Goal: Task Accomplishment & Management: Manage account settings

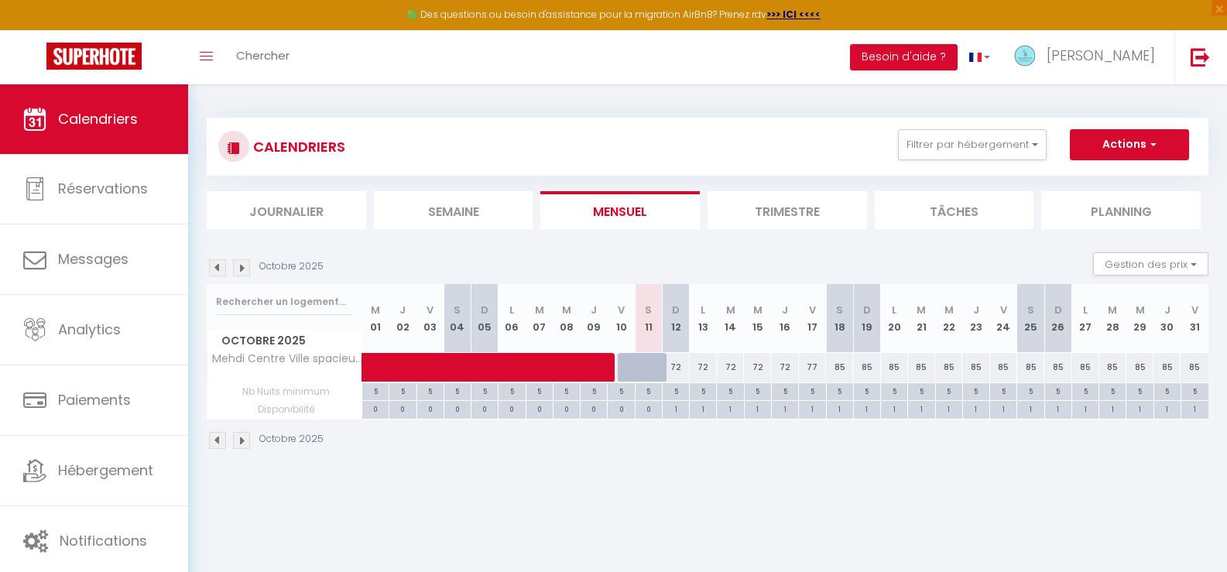
select select "0"
click at [779, 210] on li "Trimestre" at bounding box center [786, 210] width 159 height 38
select select "0"
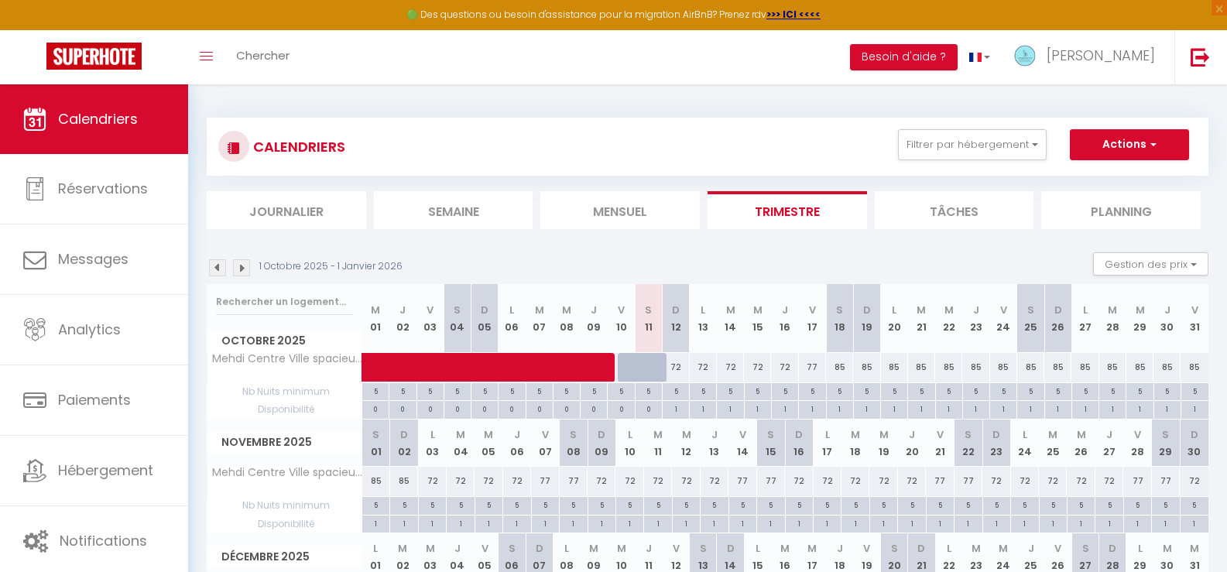
click at [700, 365] on div "72" at bounding box center [703, 367] width 27 height 29
type input "72"
type input "Lun 13 Octobre 2025"
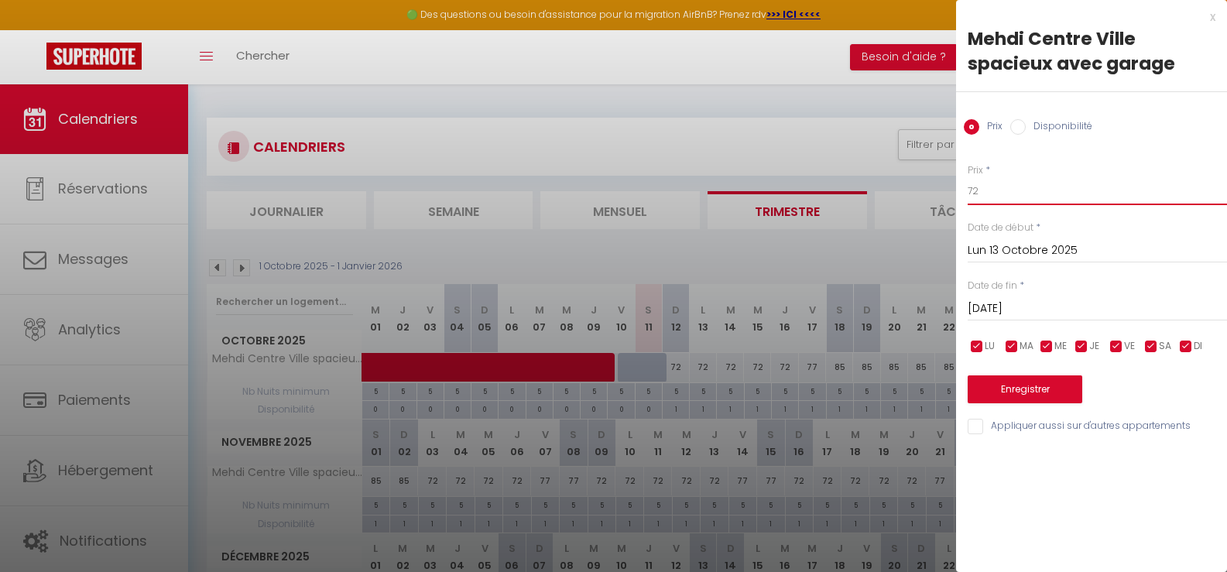
drag, startPoint x: 995, startPoint y: 185, endPoint x: 969, endPoint y: 185, distance: 26.3
click at [969, 185] on input "72" at bounding box center [1096, 191] width 259 height 28
click at [990, 300] on input "Mar 14 Octobre 2025" at bounding box center [1096, 309] width 259 height 20
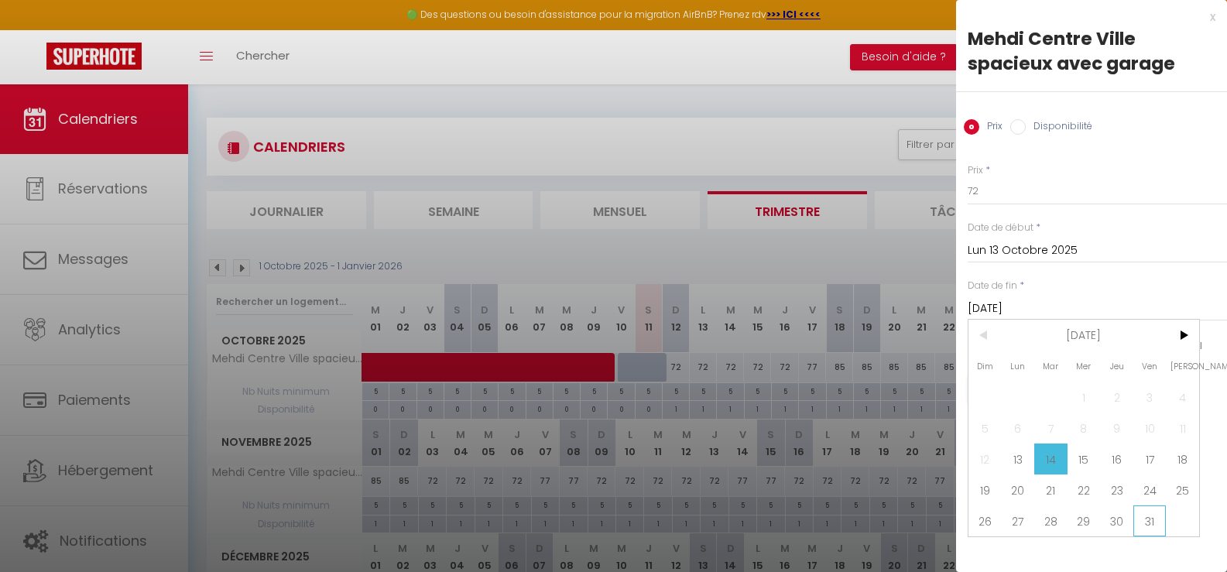
click at [1145, 519] on span "31" at bounding box center [1149, 520] width 33 height 31
type input "Ven 31 Octobre 2025"
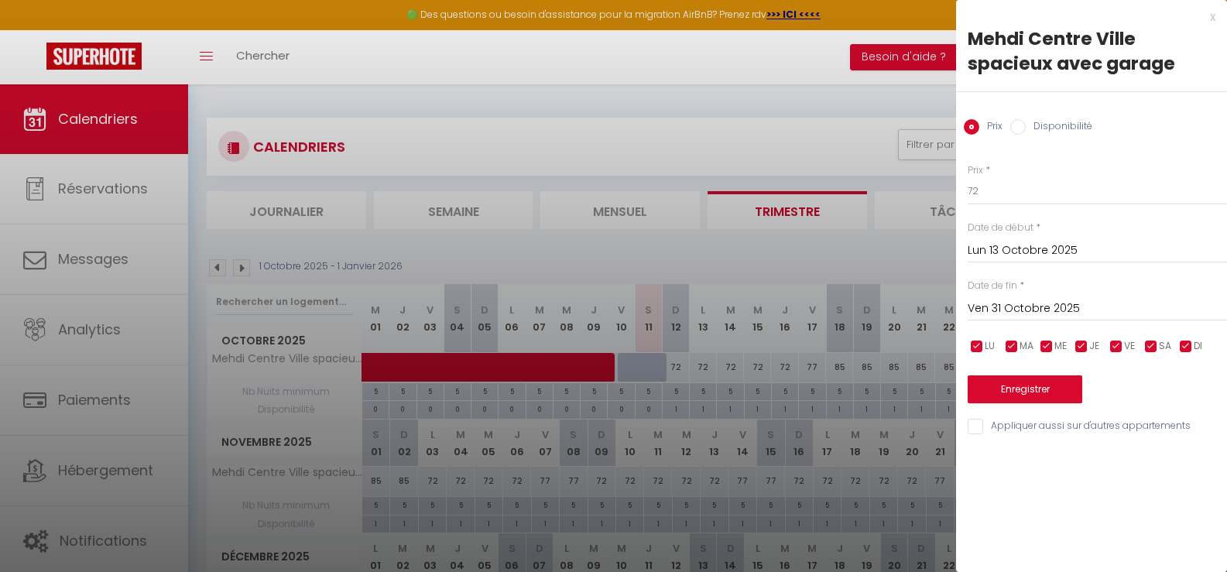
click at [1111, 349] on input "checkbox" at bounding box center [1115, 346] width 15 height 15
checkbox input "false"
click at [1152, 347] on input "checkbox" at bounding box center [1150, 346] width 15 height 15
checkbox input "false"
click at [1027, 392] on button "Enregistrer" at bounding box center [1024, 389] width 115 height 28
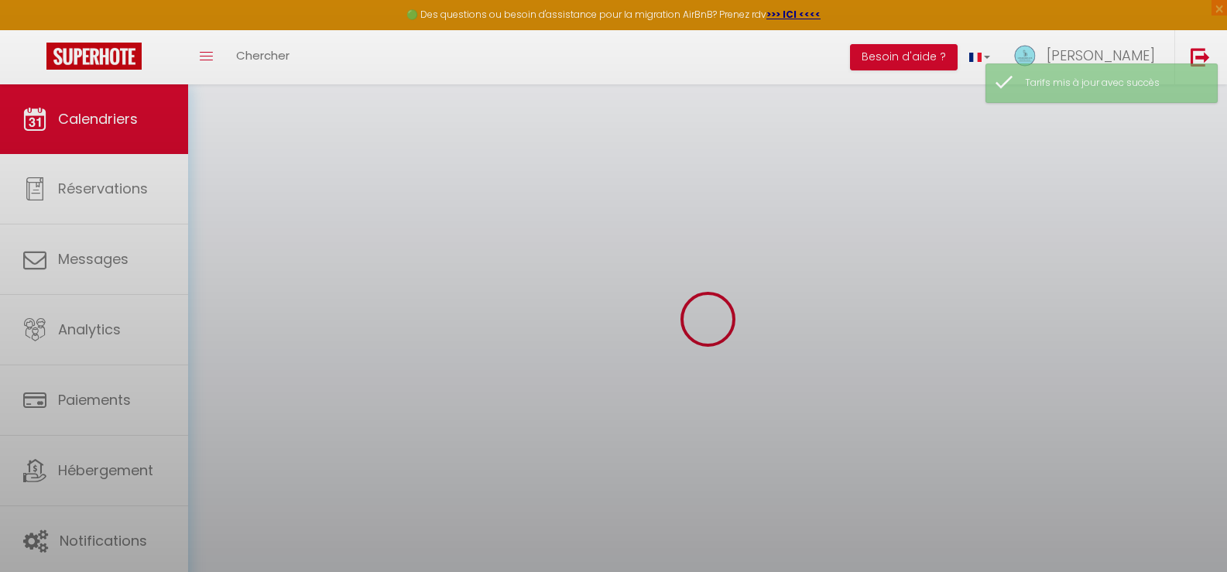
select select "0"
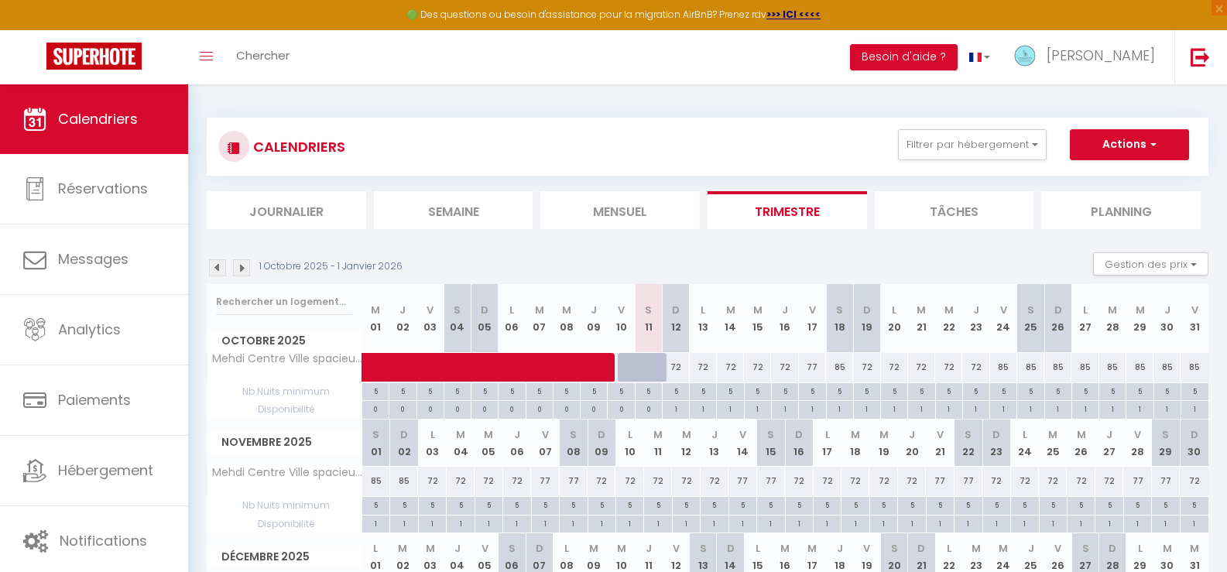
click at [702, 368] on div "72" at bounding box center [703, 367] width 27 height 29
type input "72"
type input "Lun 13 Octobre 2025"
type input "Mar 14 Octobre 2025"
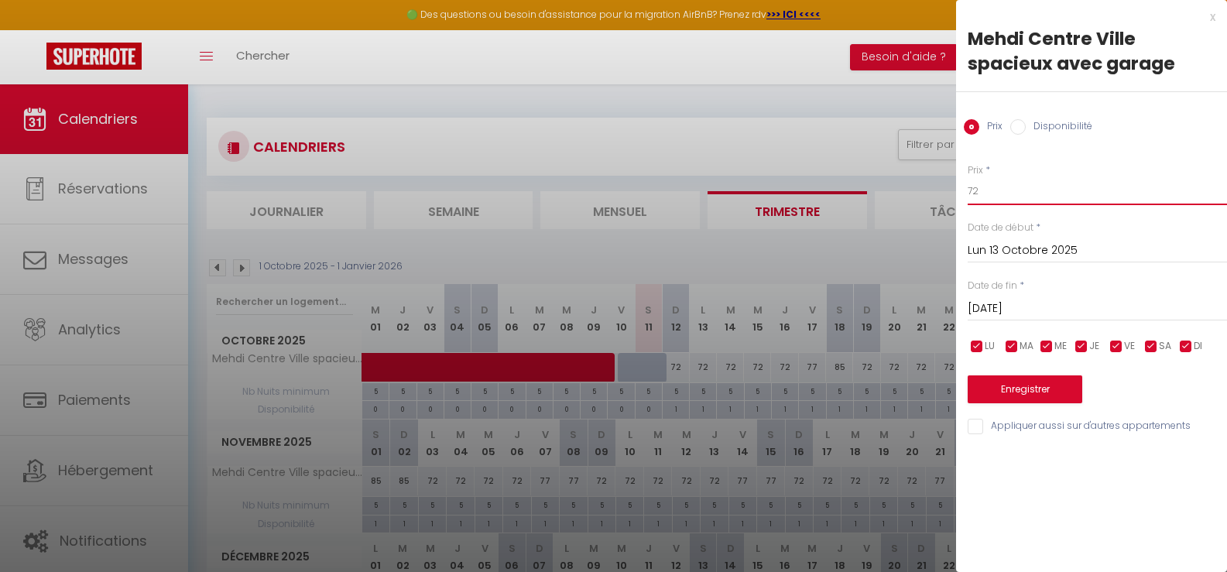
drag, startPoint x: 994, startPoint y: 191, endPoint x: 944, endPoint y: 189, distance: 49.6
click at [944, 189] on body "🟢 Des questions ou besoin d'assistance pour la migration AirBnB? Prenez rdv >>>…" at bounding box center [613, 397] width 1227 height 627
type input "85"
click at [1008, 306] on input "Mar 14 Octobre 2025" at bounding box center [1096, 309] width 259 height 20
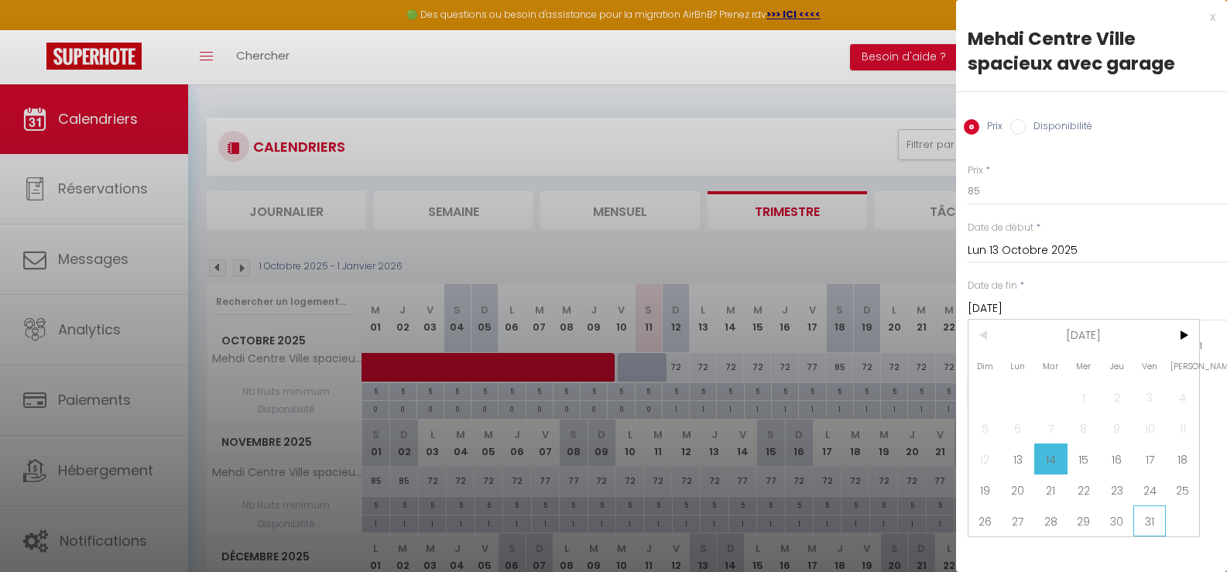
click at [1148, 519] on span "31" at bounding box center [1149, 520] width 33 height 31
type input "Ven 31 Octobre 2025"
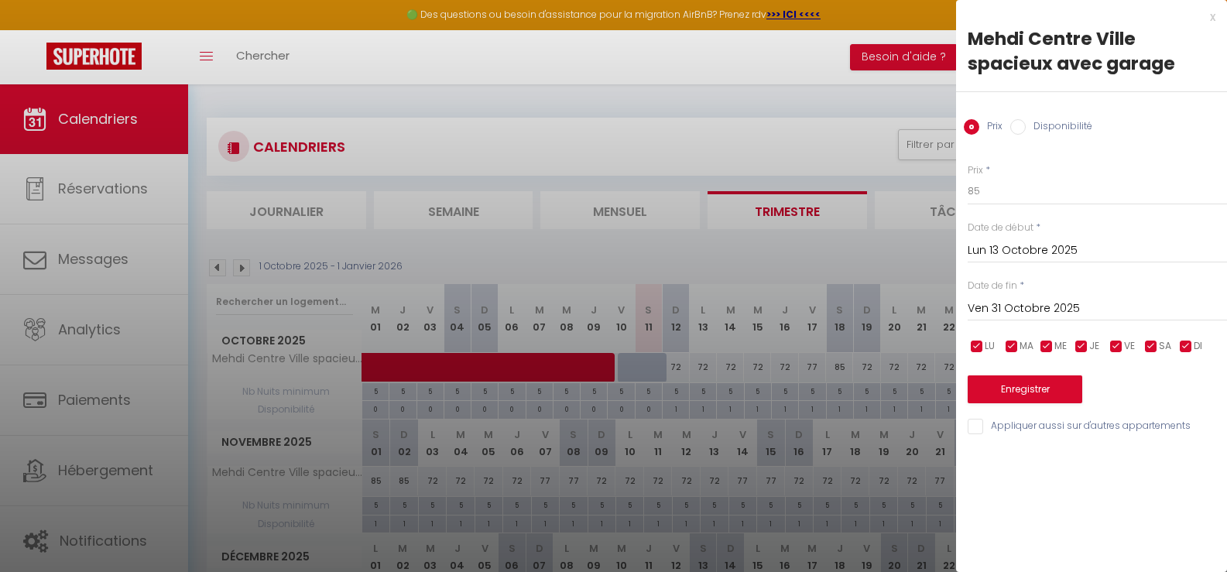
click at [1178, 341] on input "checkbox" at bounding box center [1185, 346] width 15 height 15
checkbox input "false"
click at [1080, 341] on input "checkbox" at bounding box center [1080, 346] width 15 height 15
checkbox input "false"
click at [1044, 346] on input "checkbox" at bounding box center [1046, 346] width 15 height 15
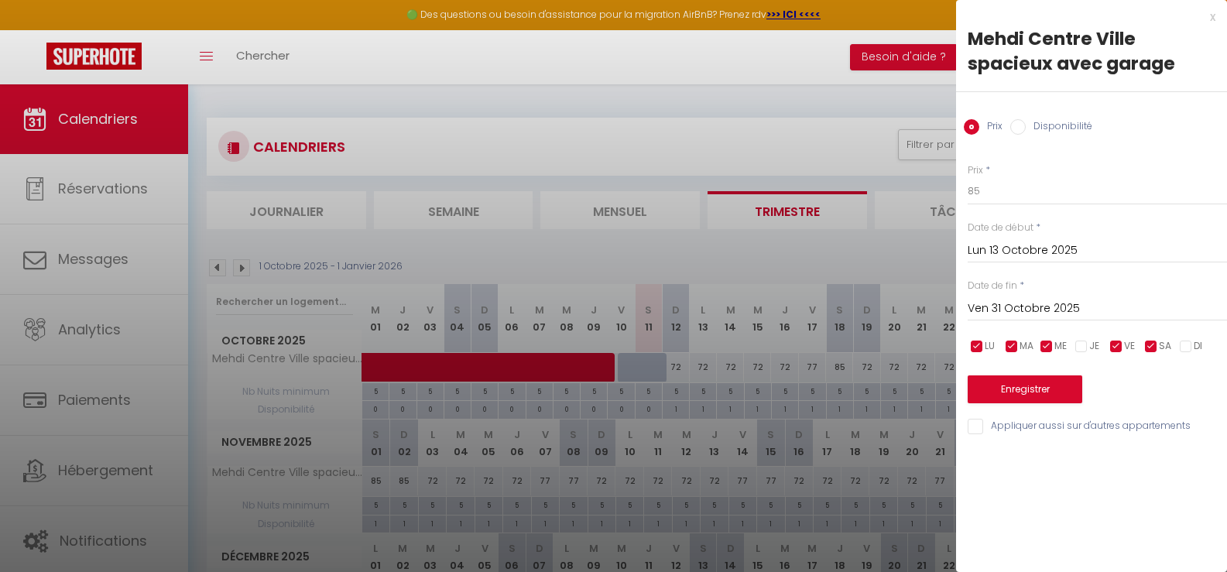
checkbox input "false"
click at [1012, 348] on input "checkbox" at bounding box center [1011, 346] width 15 height 15
checkbox input "false"
click at [974, 344] on input "checkbox" at bounding box center [976, 346] width 15 height 15
checkbox input "false"
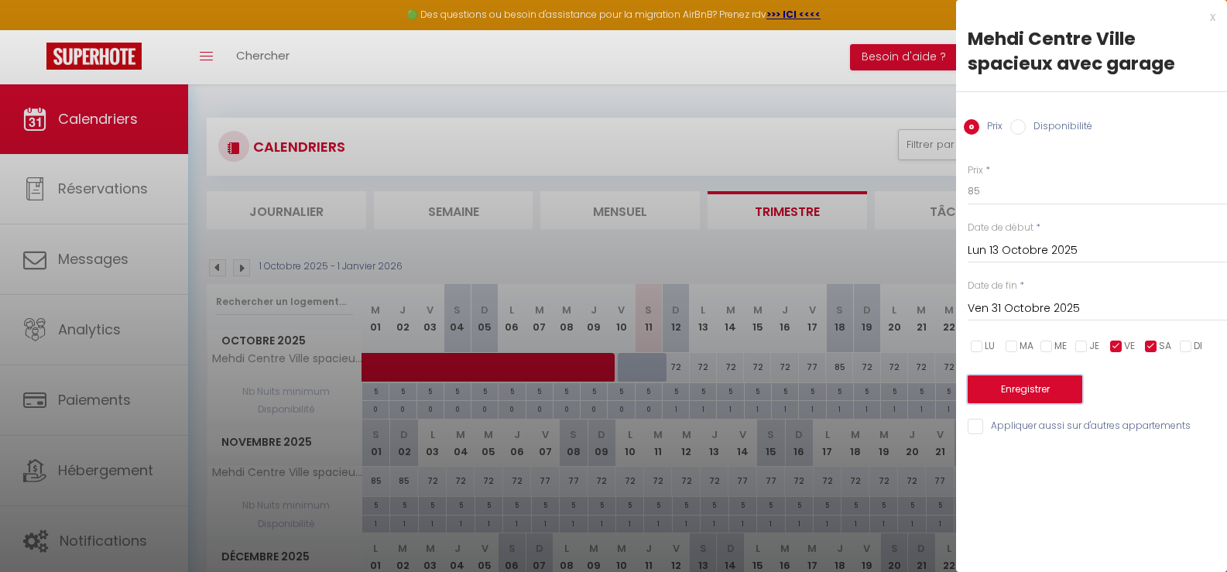
click at [1006, 389] on button "Enregistrer" at bounding box center [1024, 389] width 115 height 28
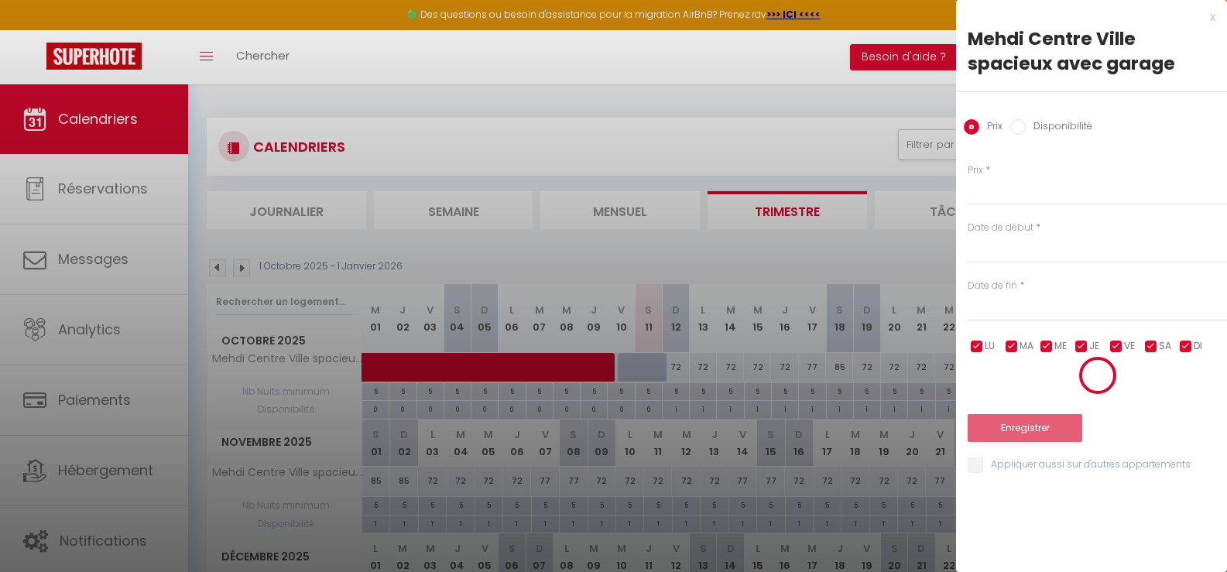
select select "0"
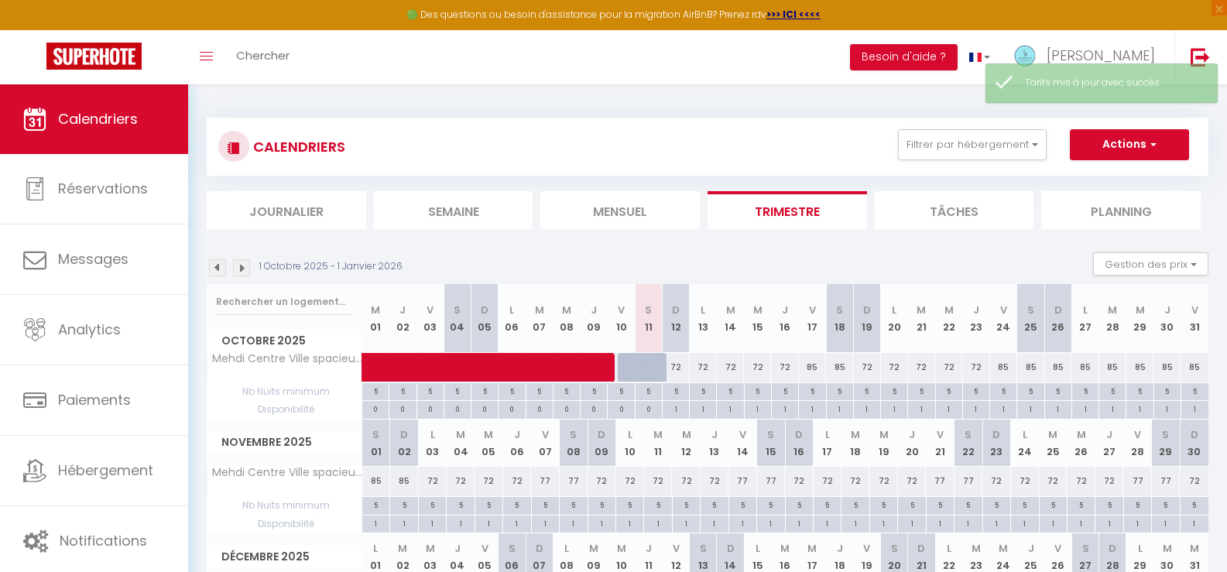
click at [1059, 368] on div "85" at bounding box center [1057, 367] width 27 height 29
type input "85"
type input "Dim 26 Octobre 2025"
type input "Lun 27 Octobre 2025"
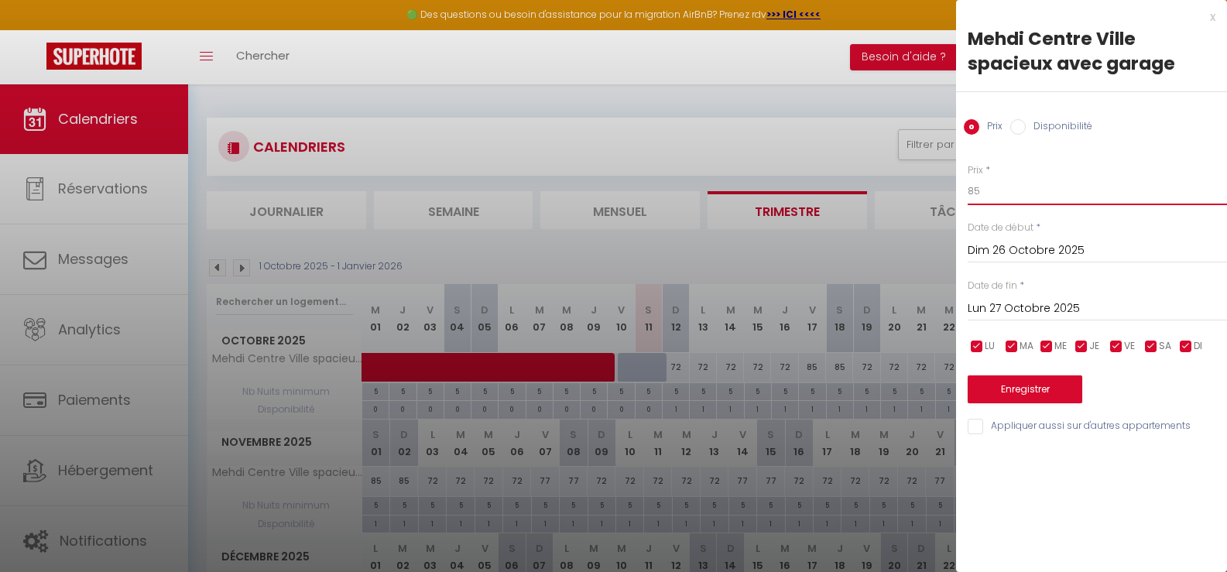
drag, startPoint x: 981, startPoint y: 187, endPoint x: 953, endPoint y: 190, distance: 28.0
click at [953, 190] on body "🟢 Des questions ou besoin d'assistance pour la migration AirBnB? Prenez rdv >>>…" at bounding box center [613, 397] width 1227 height 627
type input "72"
click at [1005, 306] on input "Lun 27 Octobre 2025" at bounding box center [1096, 309] width 259 height 20
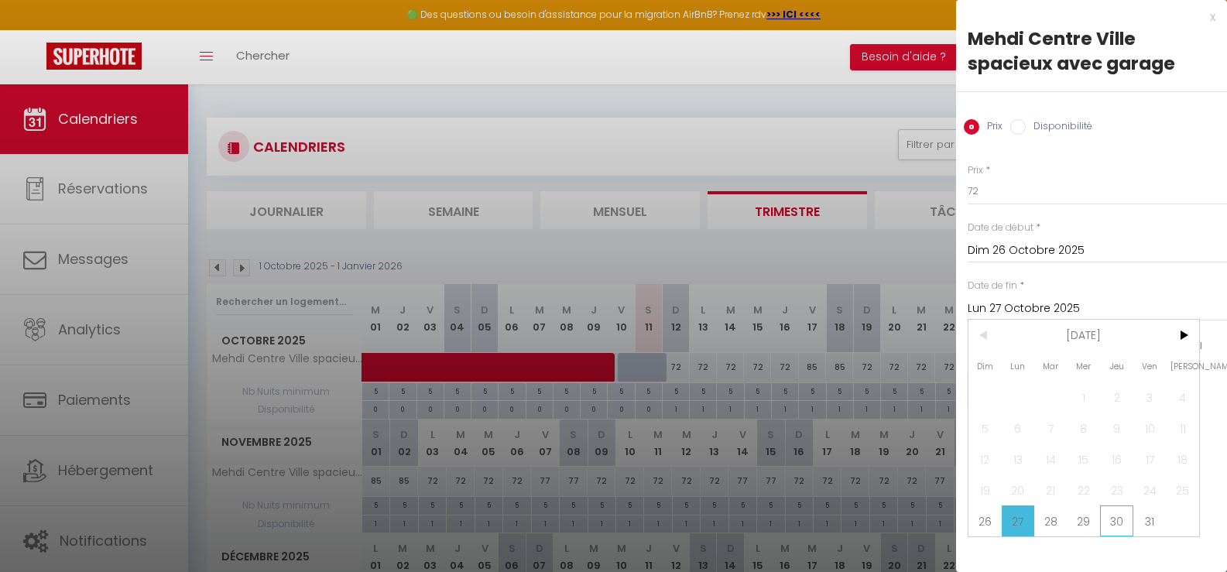
click at [1119, 522] on span "30" at bounding box center [1116, 520] width 33 height 31
type input "Jeu 30 Octobre 2025"
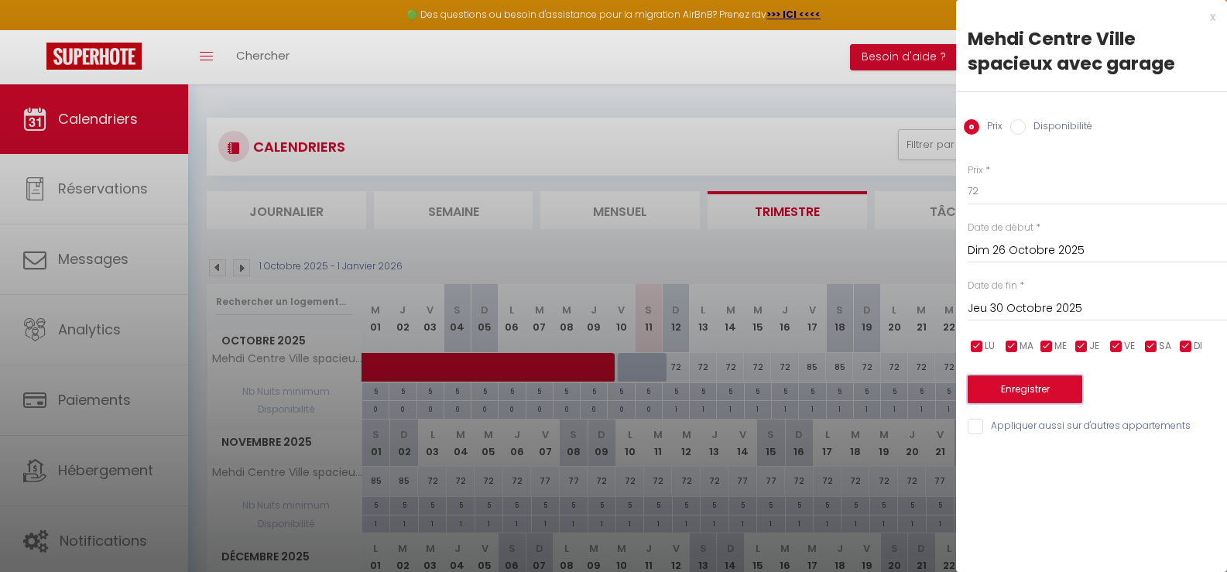
click at [1035, 392] on button "Enregistrer" at bounding box center [1024, 389] width 115 height 28
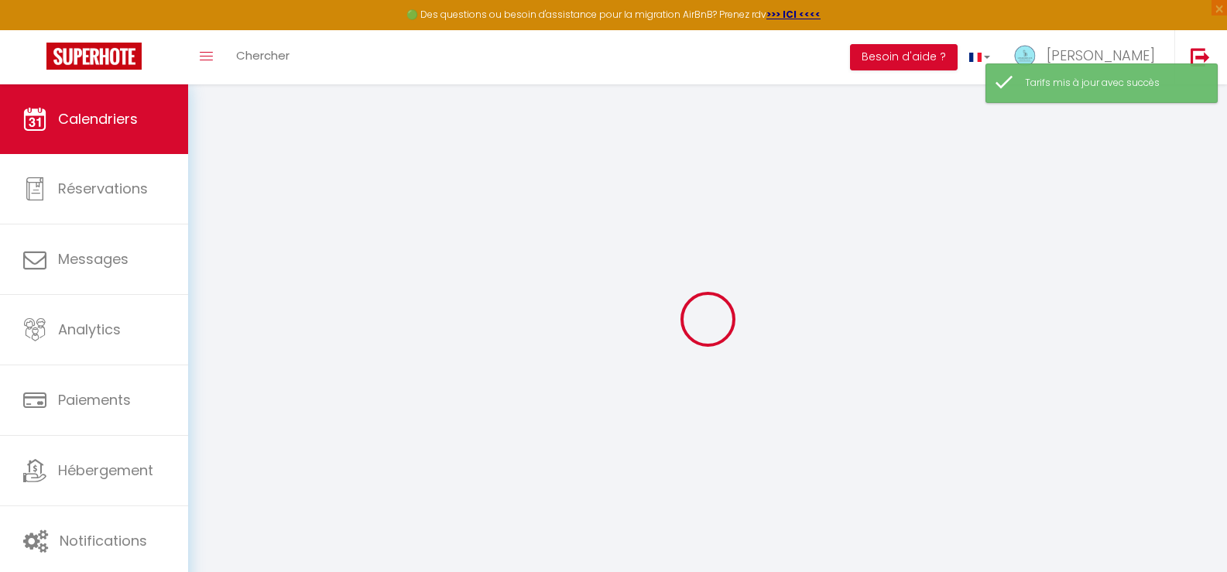
select select "0"
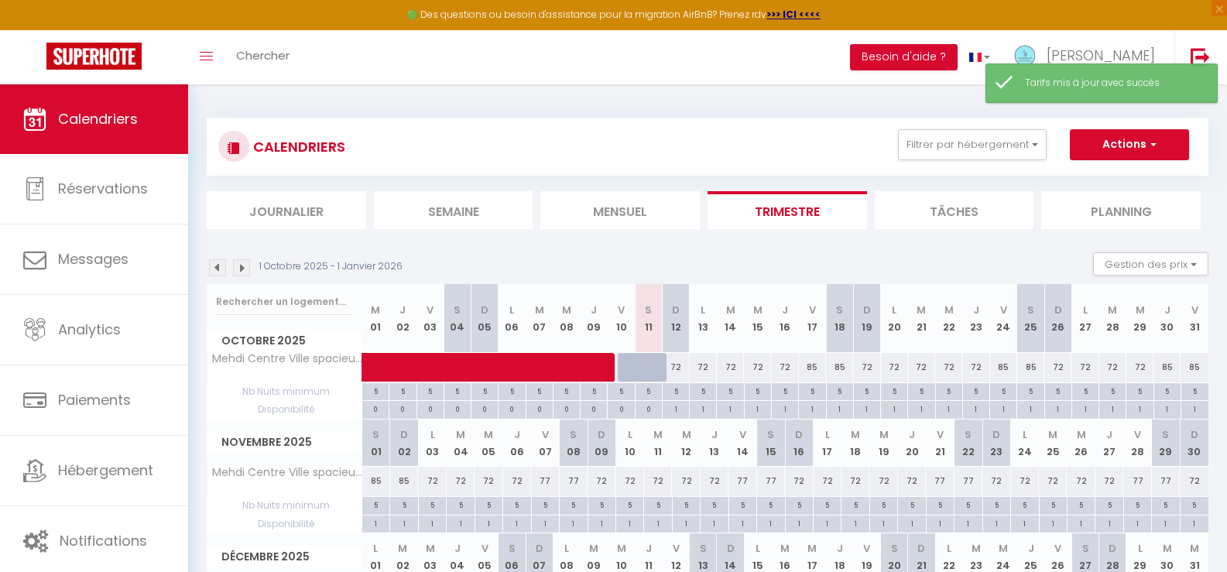
click at [1168, 365] on div "85" at bounding box center [1166, 367] width 27 height 29
type input "85"
type input "Jeu 30 Octobre 2025"
type input "Ven 31 Octobre 2025"
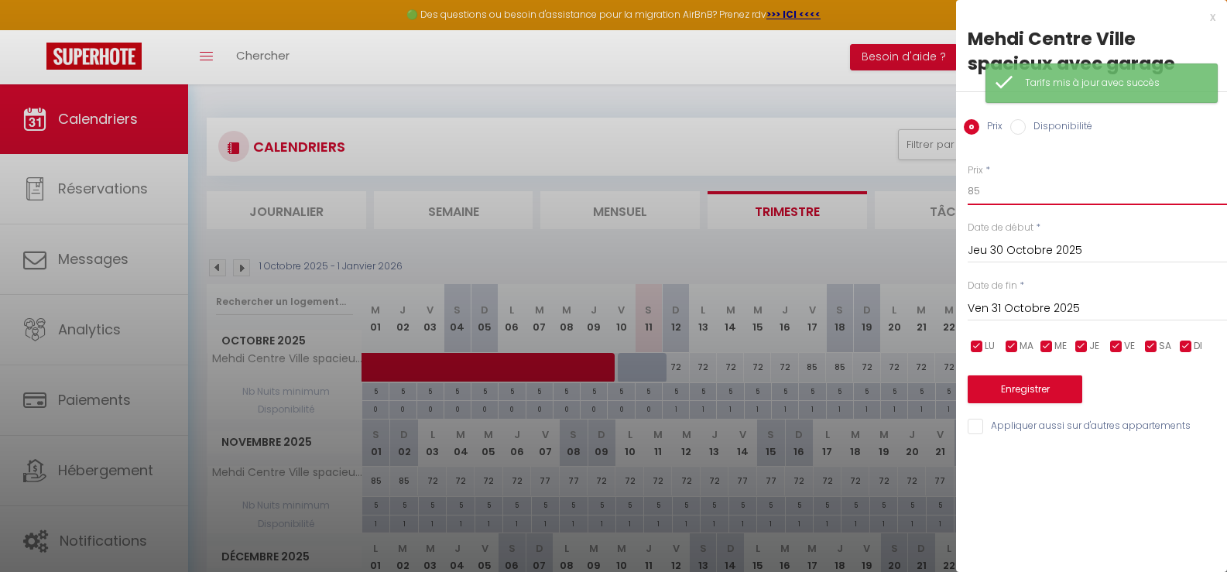
drag, startPoint x: 995, startPoint y: 183, endPoint x: 965, endPoint y: 190, distance: 31.0
click at [965, 190] on div "Prix * 85 Statut * Disponible Indisponible Date de début * Jeu 30 Octobre 2025 …" at bounding box center [1091, 290] width 271 height 293
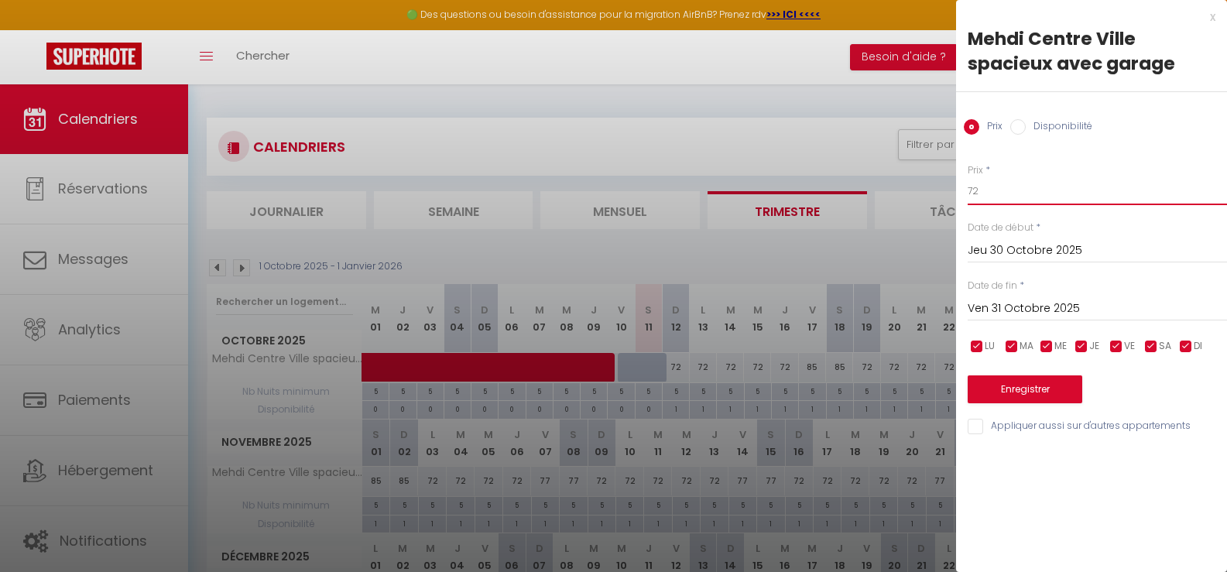
type input "72"
click at [1018, 392] on button "Enregistrer" at bounding box center [1024, 389] width 115 height 28
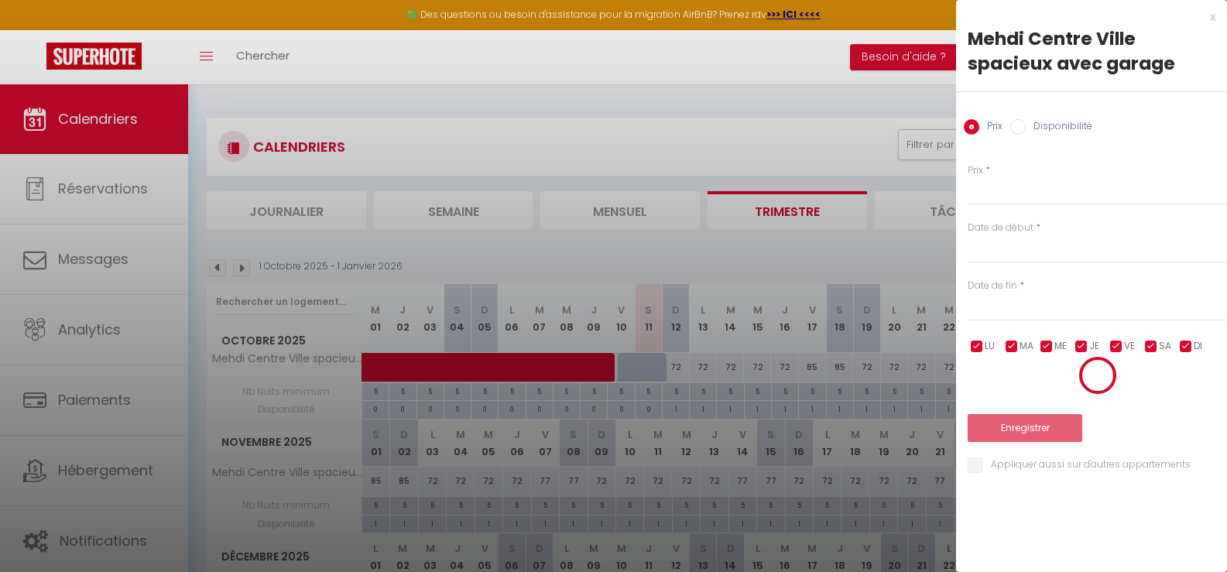
select select "0"
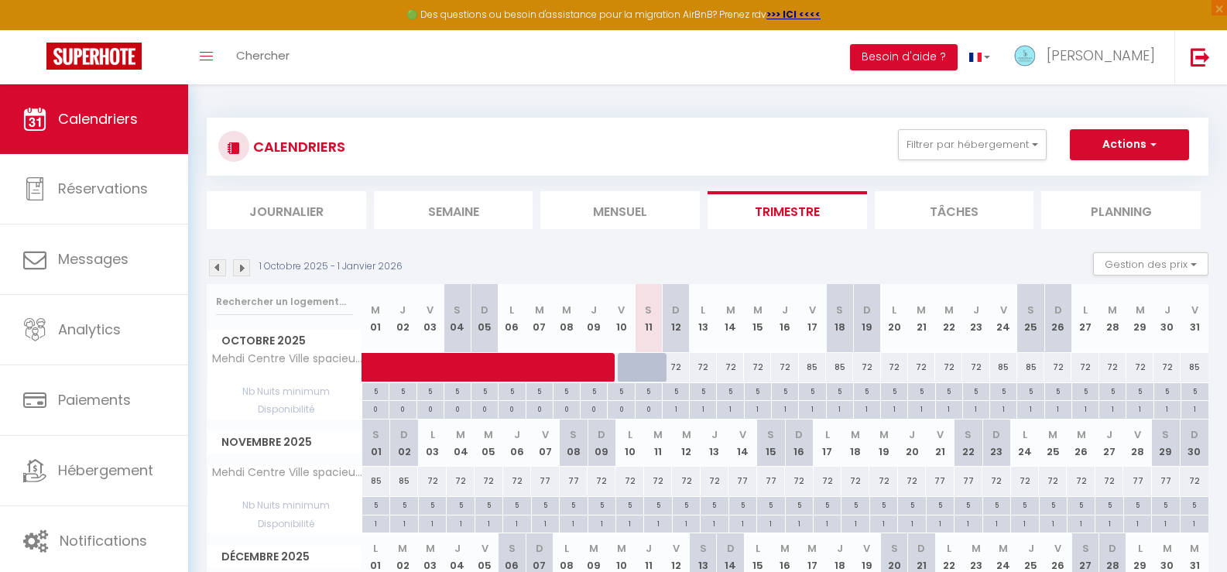
click at [1192, 369] on div "85" at bounding box center [1194, 367] width 28 height 29
type input "85"
type input "Ven 31 Octobre 2025"
type input "Sam 01 Novembre 2025"
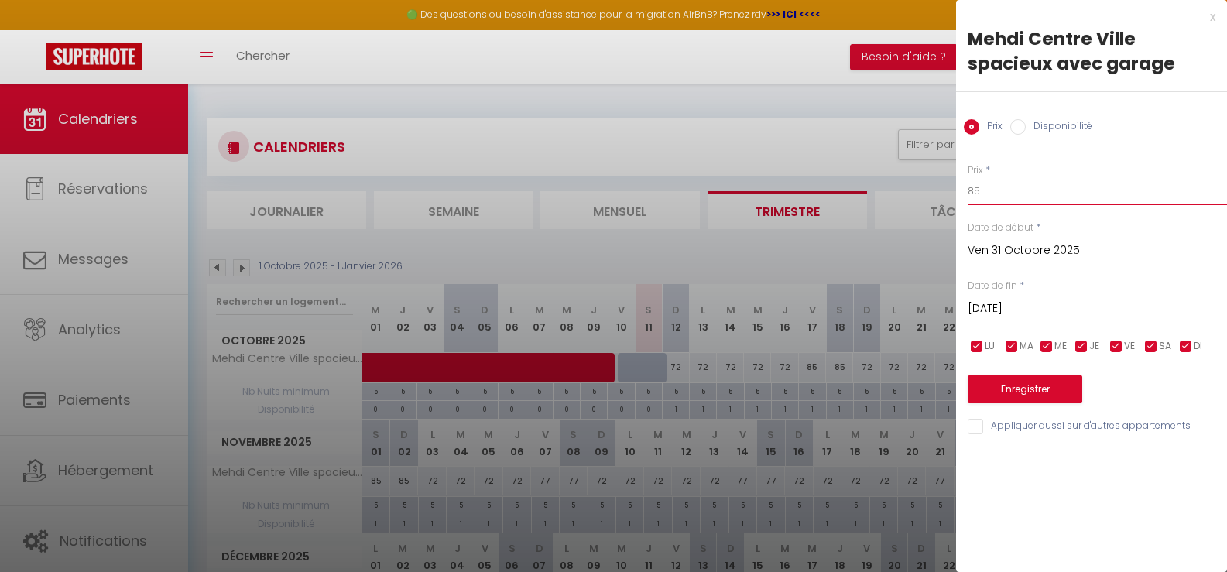
drag, startPoint x: 991, startPoint y: 194, endPoint x: 923, endPoint y: 188, distance: 67.6
click at [924, 189] on body "🟢 Des questions ou besoin d'assistance pour la migration AirBnB? Prenez rdv >>>…" at bounding box center [613, 397] width 1227 height 627
type input "90"
click at [1005, 308] on input "Sam 01 Novembre 2025" at bounding box center [1096, 309] width 259 height 20
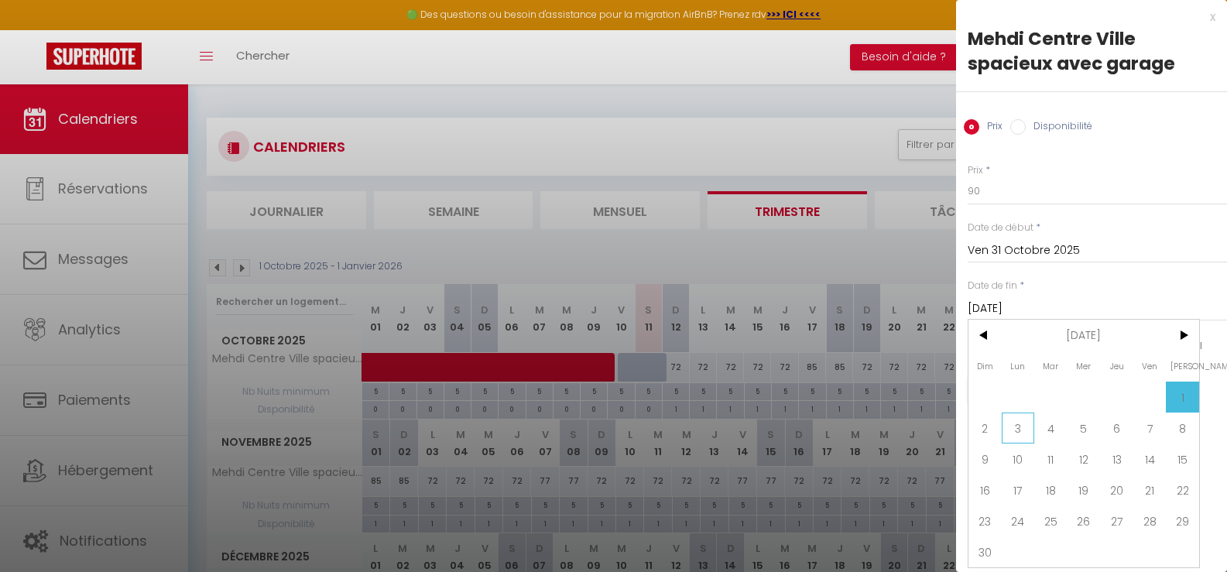
click at [1018, 430] on span "3" at bounding box center [1017, 427] width 33 height 31
type input "Lun 03 Novembre 2025"
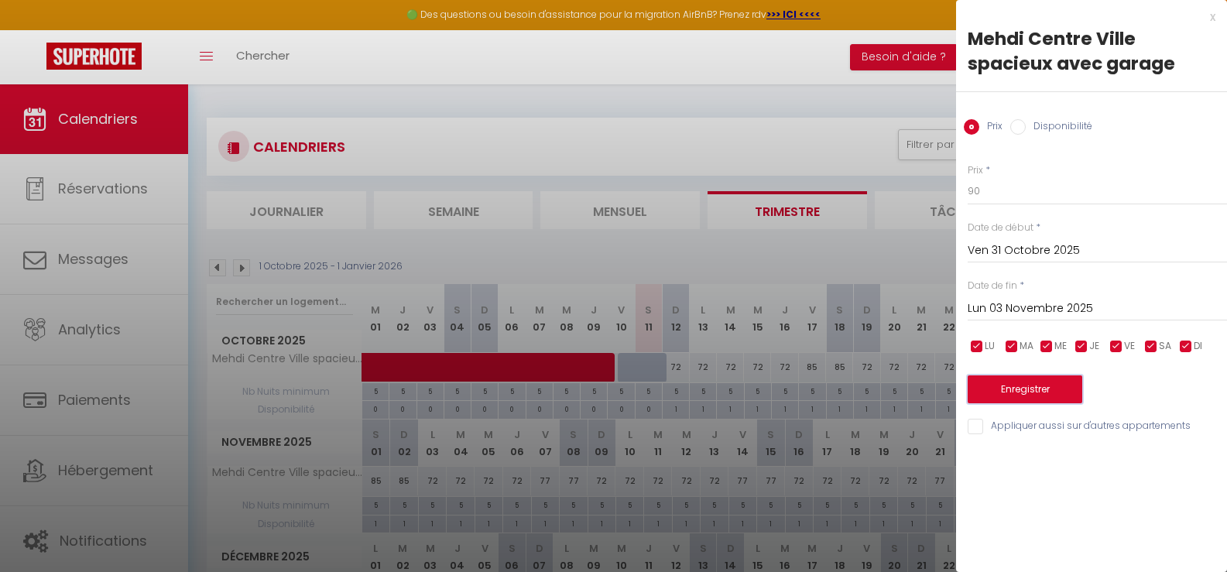
click at [1042, 389] on button "Enregistrer" at bounding box center [1024, 389] width 115 height 28
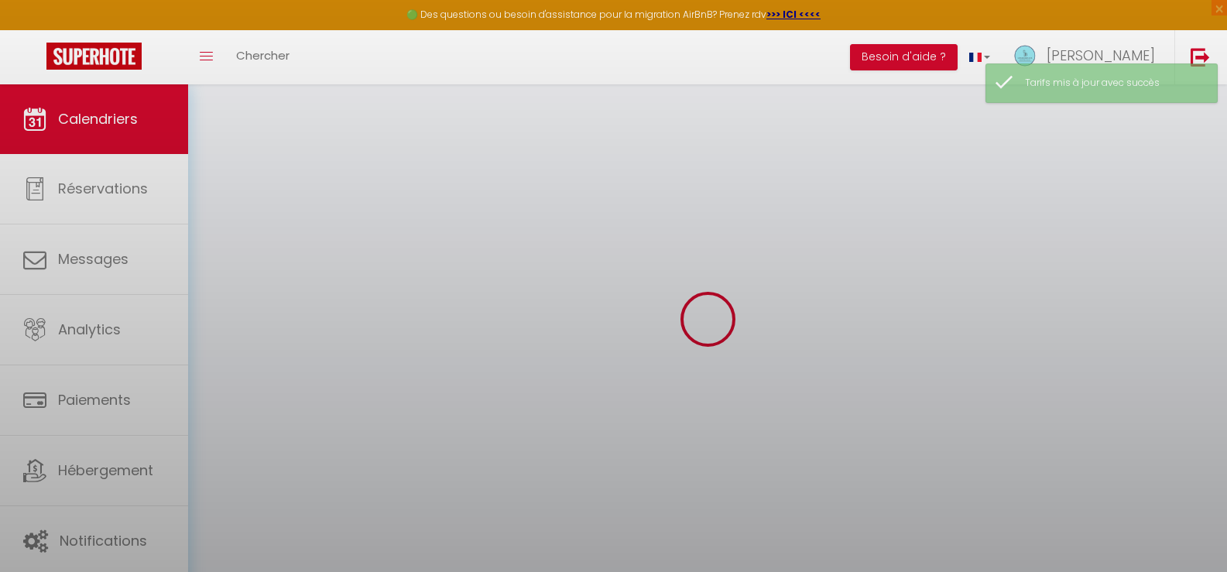
select select "0"
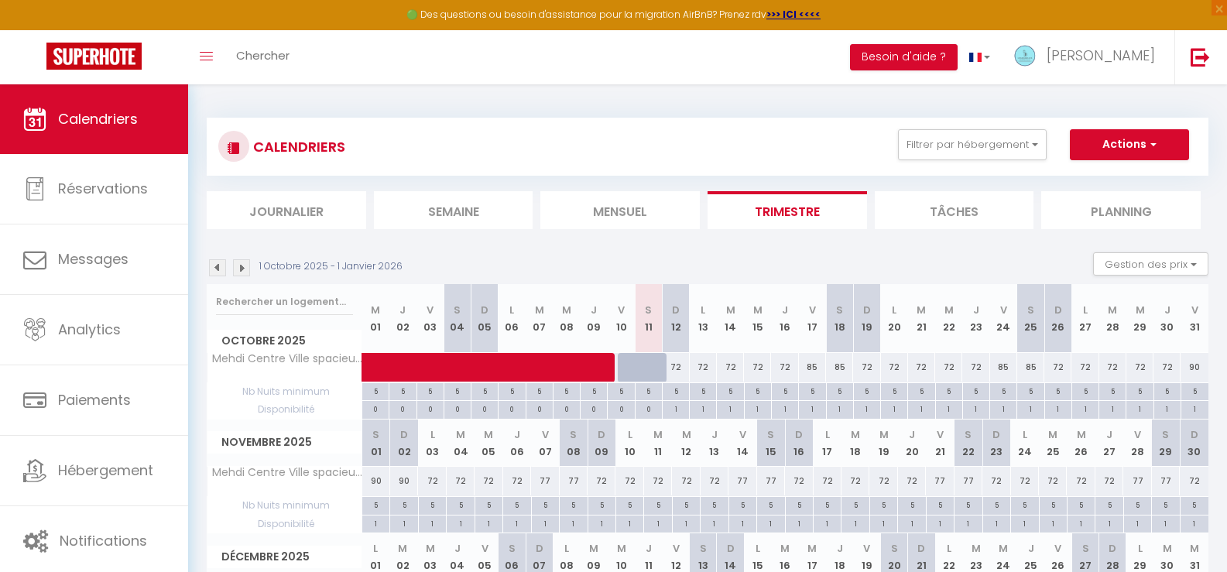
click at [866, 367] on div "72" at bounding box center [866, 367] width 27 height 29
type input "72"
type input "Dim 19 Octobre 2025"
type input "Lun 20 Octobre 2025"
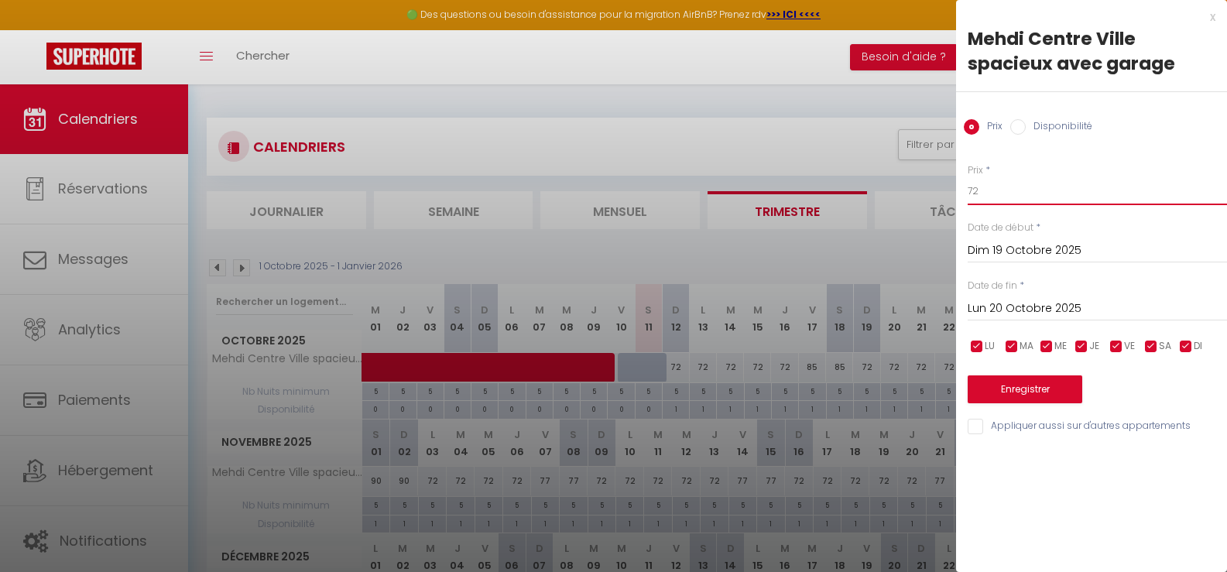
drag, startPoint x: 983, startPoint y: 190, endPoint x: 940, endPoint y: 184, distance: 43.0
click at [942, 184] on body "🟢 Des questions ou besoin d'assistance pour la migration AirBnB? Prenez rdv >>>…" at bounding box center [613, 397] width 1227 height 627
type input "76"
click at [1011, 308] on input "Lun 20 Octobre 2025" at bounding box center [1096, 309] width 259 height 20
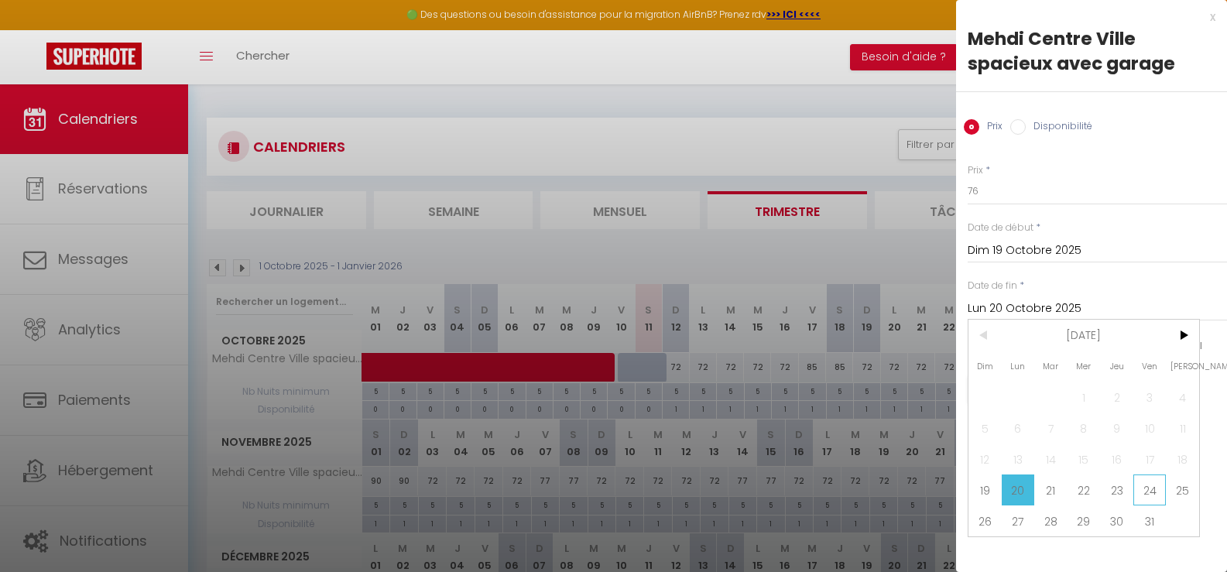
click at [1145, 493] on span "24" at bounding box center [1149, 489] width 33 height 31
type input "Ven 24 Octobre 2025"
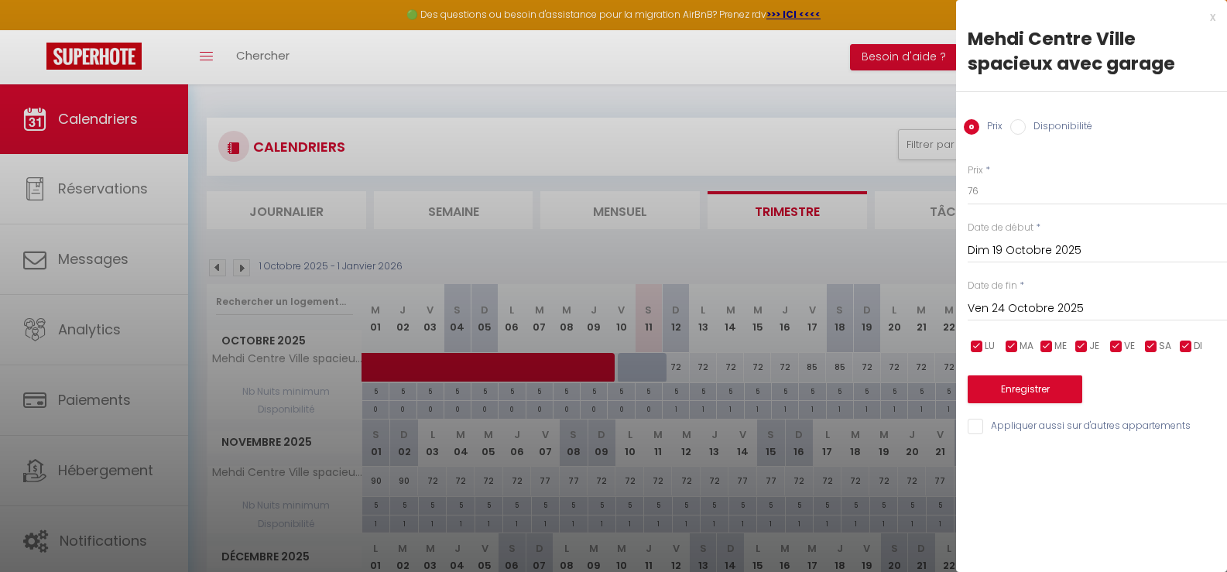
click at [1116, 347] on input "checkbox" at bounding box center [1115, 346] width 15 height 15
checkbox input "false"
click at [1150, 345] on input "checkbox" at bounding box center [1150, 346] width 15 height 15
checkbox input "false"
click at [1032, 386] on button "Enregistrer" at bounding box center [1024, 389] width 115 height 28
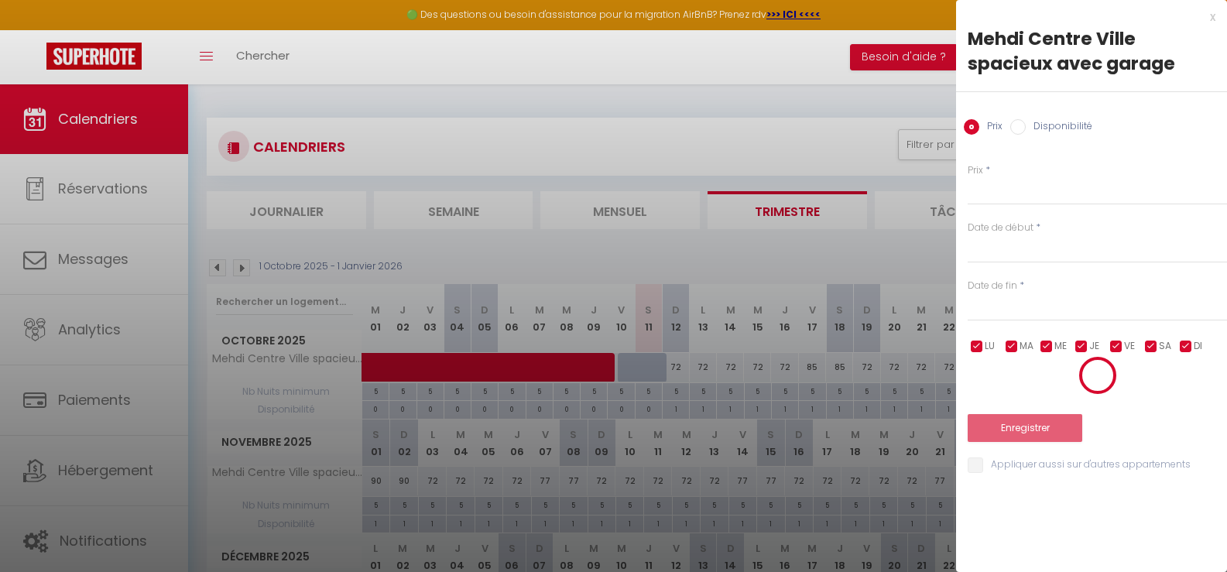
select select "0"
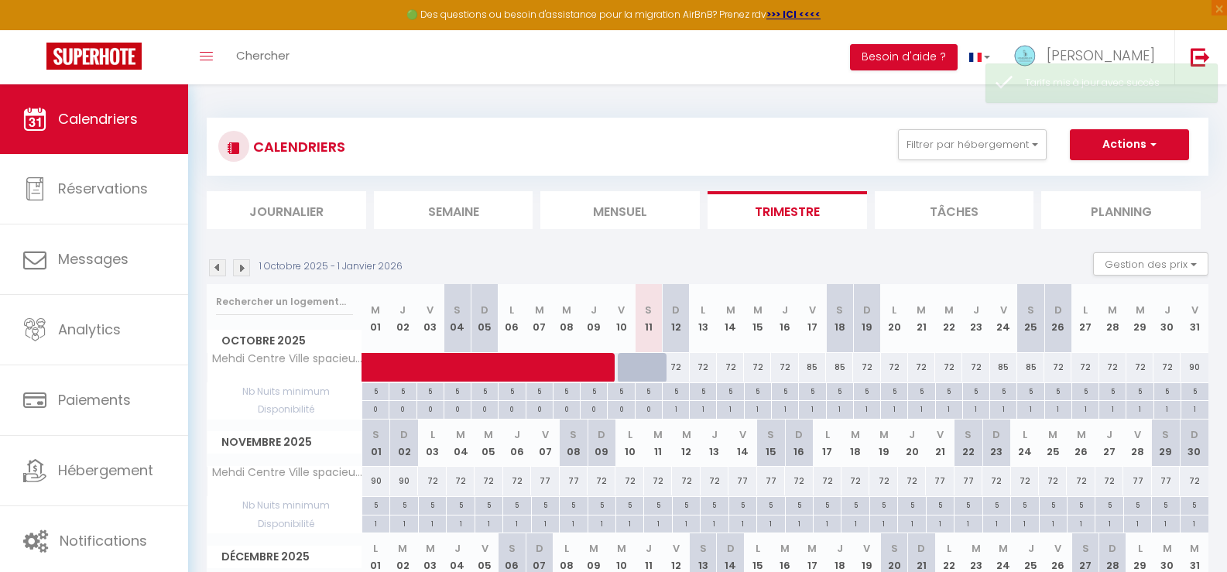
click at [870, 364] on div "72" at bounding box center [866, 367] width 27 height 29
type input "72"
type input "Dim 19 Octobre 2025"
type input "Lun 20 Octobre 2025"
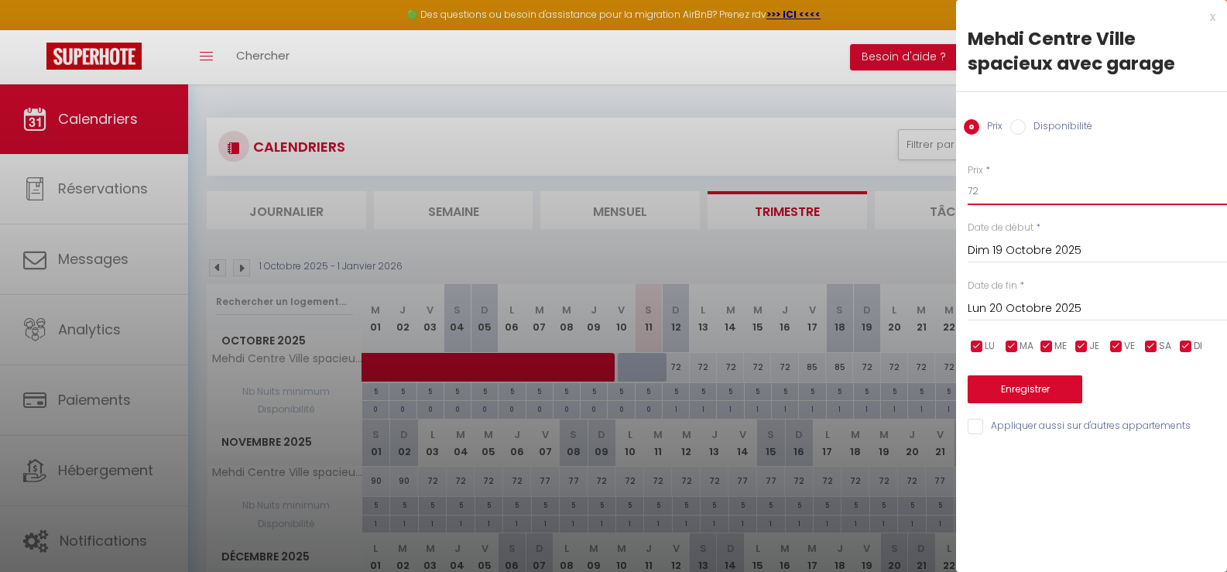
drag, startPoint x: 990, startPoint y: 200, endPoint x: 942, endPoint y: 193, distance: 48.5
click at [942, 193] on body "🟢 Des questions ou besoin d'assistance pour la migration AirBnB? Prenez rdv >>>…" at bounding box center [613, 397] width 1227 height 627
type input "76"
click at [1020, 388] on button "Enregistrer" at bounding box center [1024, 389] width 115 height 28
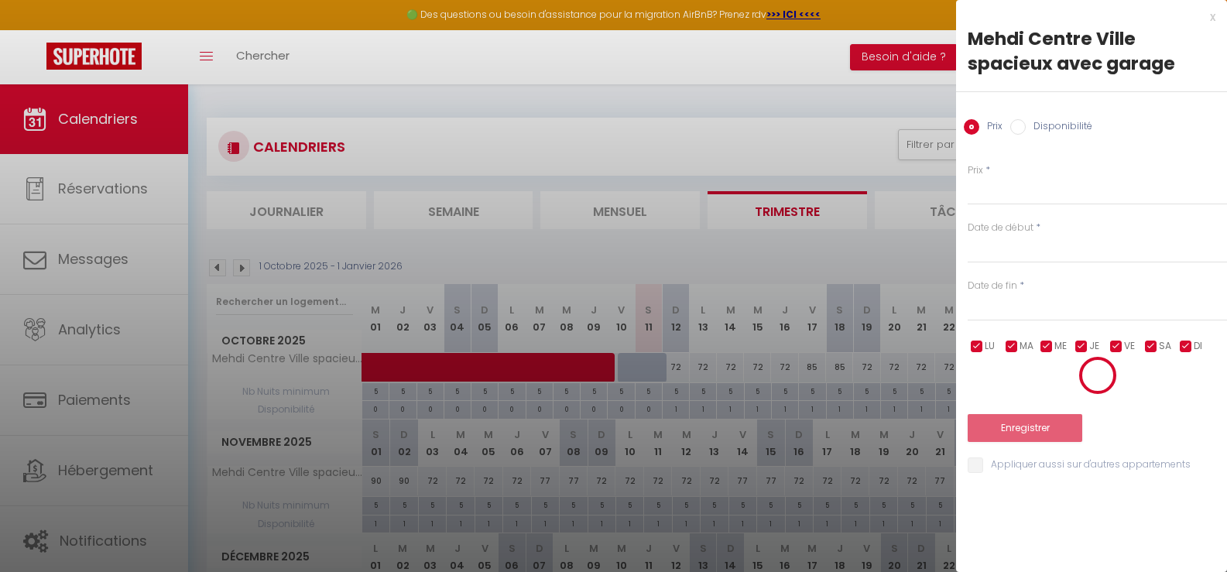
select select "0"
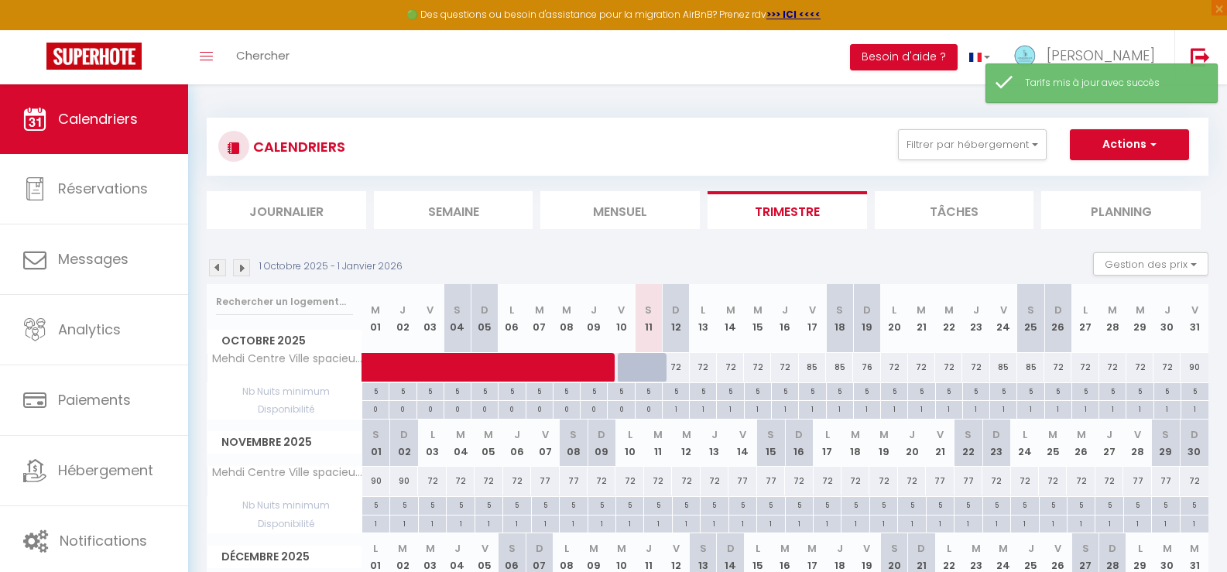
click at [892, 364] on div "72" at bounding box center [894, 367] width 27 height 29
type input "72"
type input "Lun 20 Octobre 2025"
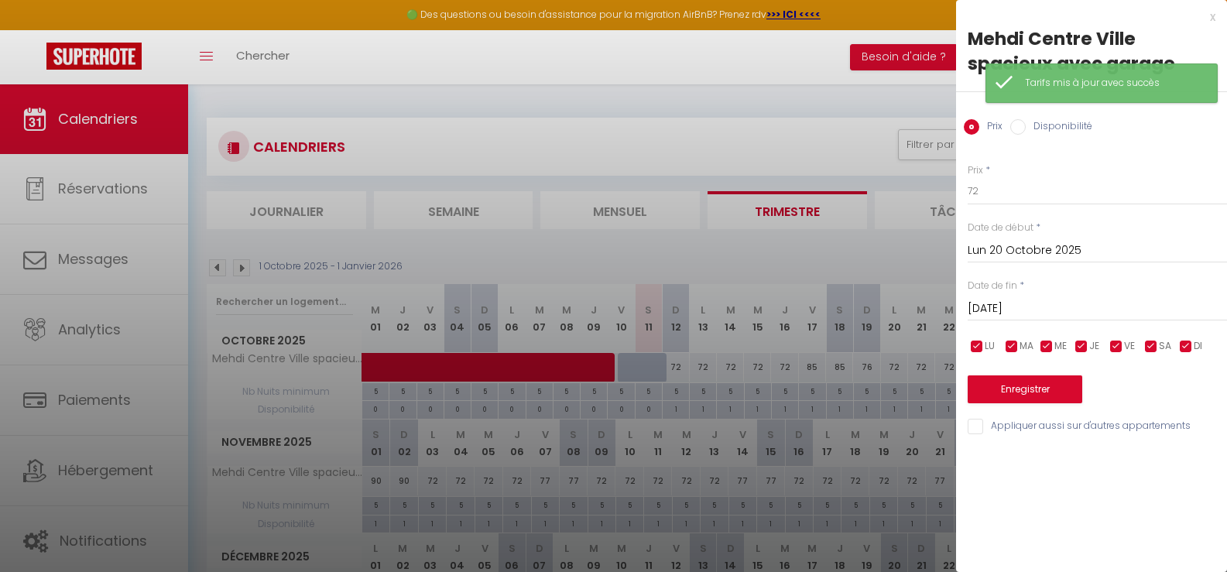
click at [1011, 304] on input "Mar 21 Octobre 2025" at bounding box center [1096, 309] width 259 height 20
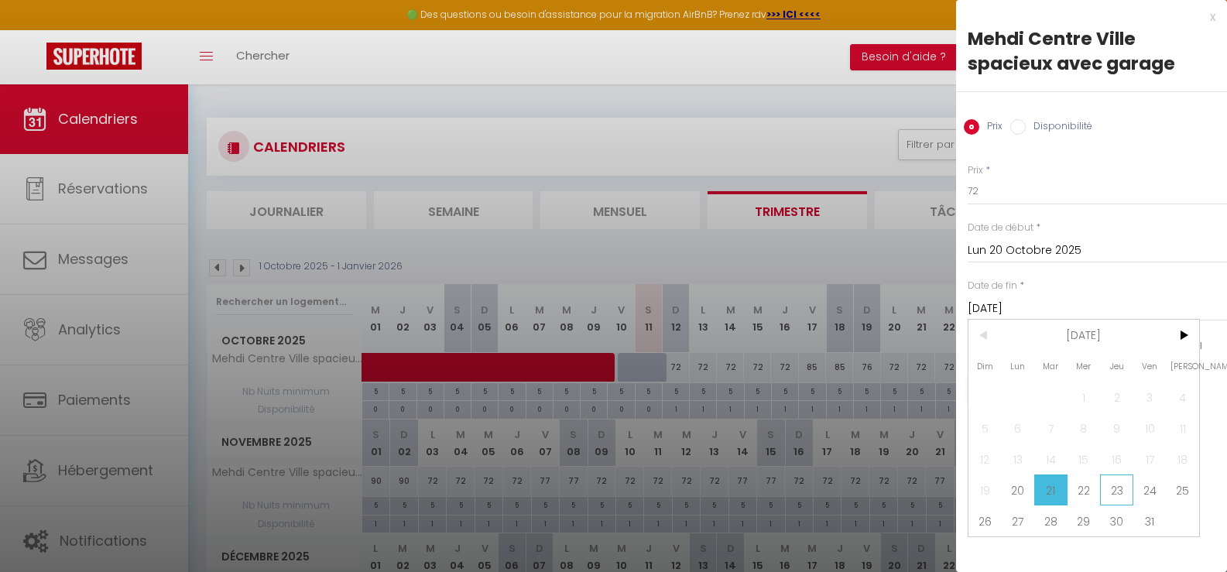
click at [1119, 488] on span "23" at bounding box center [1116, 489] width 33 height 31
type input "Jeu 23 Octobre 2025"
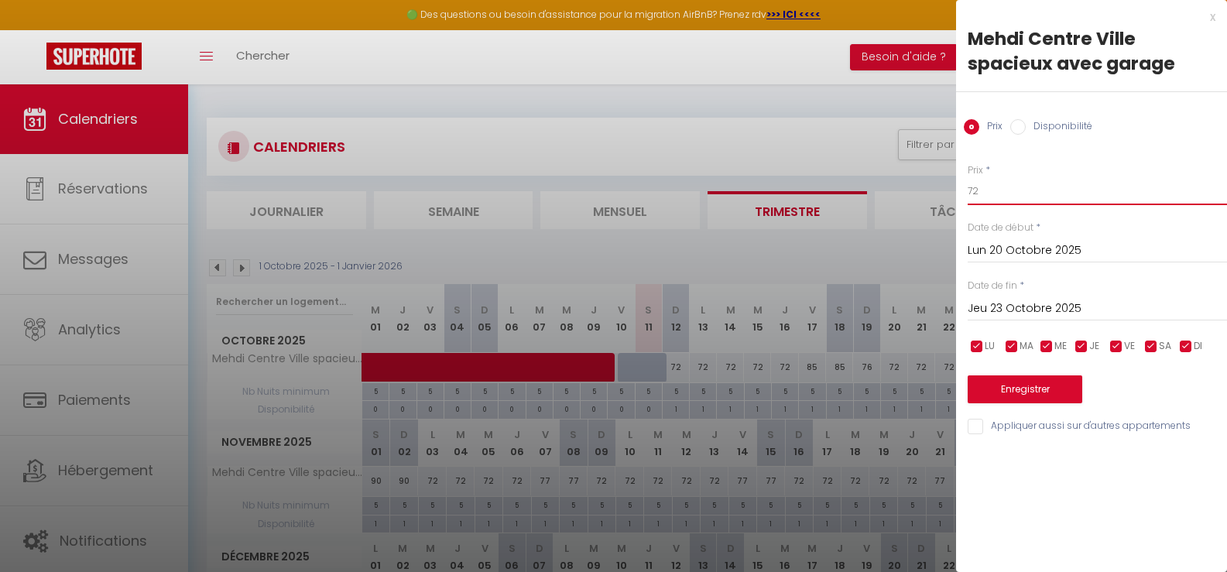
drag, startPoint x: 991, startPoint y: 186, endPoint x: 947, endPoint y: 187, distance: 44.1
click at [947, 187] on body "🟢 Des questions ou besoin d'assistance pour la migration AirBnB? Prenez rdv >>>…" at bounding box center [613, 397] width 1227 height 627
type input "76"
click at [1033, 385] on button "Enregistrer" at bounding box center [1024, 389] width 115 height 28
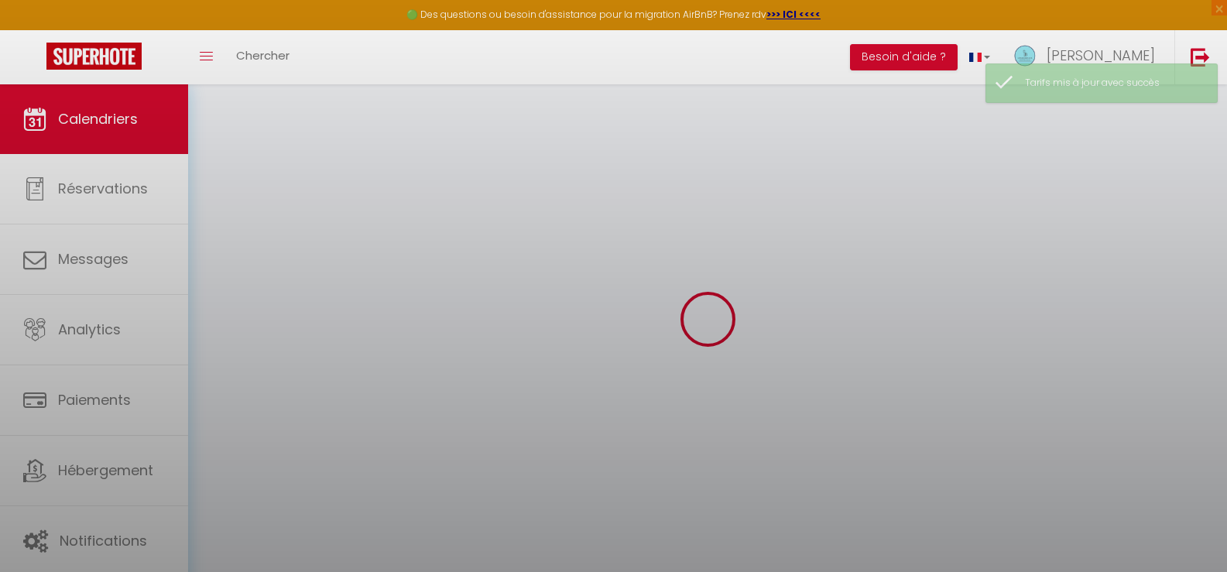
select select "0"
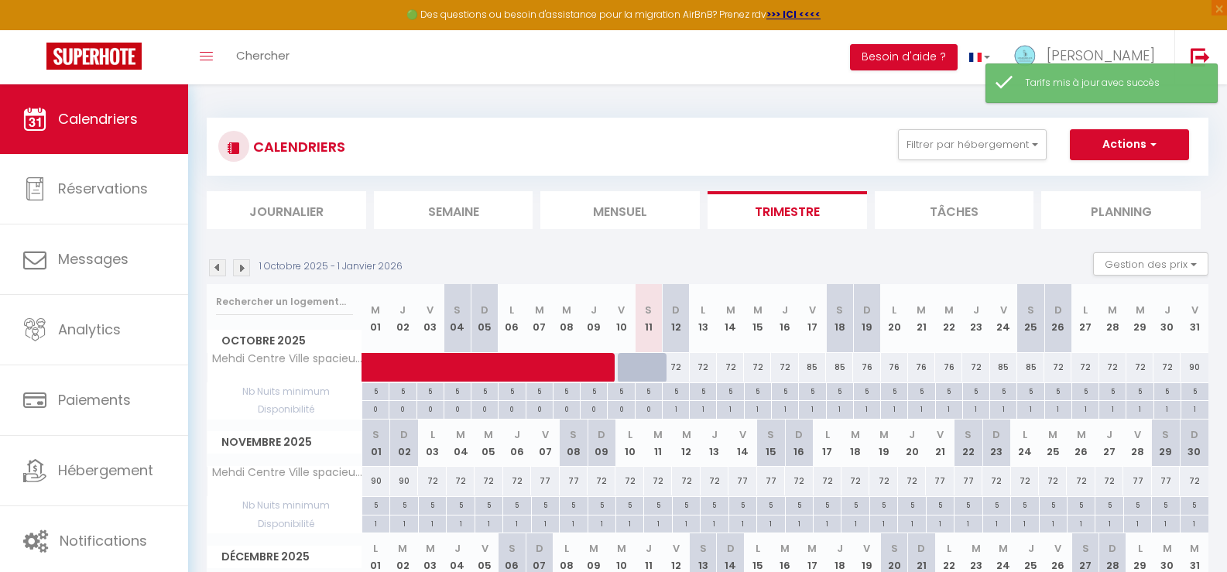
click at [1056, 366] on div "72" at bounding box center [1057, 367] width 27 height 29
type input "72"
type input "Dim 26 Octobre 2025"
type input "Lun 27 Octobre 2025"
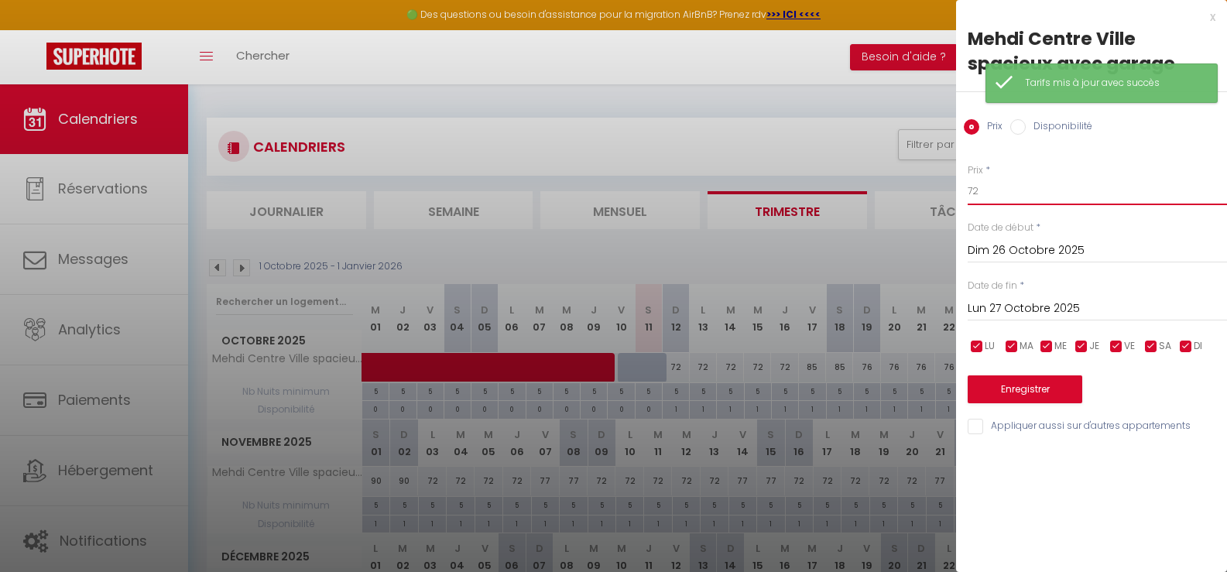
drag, startPoint x: 993, startPoint y: 190, endPoint x: 941, endPoint y: 180, distance: 52.8
click at [941, 180] on body "🟢 Des questions ou besoin d'assistance pour la migration AirBnB? Prenez rdv >>>…" at bounding box center [613, 397] width 1227 height 627
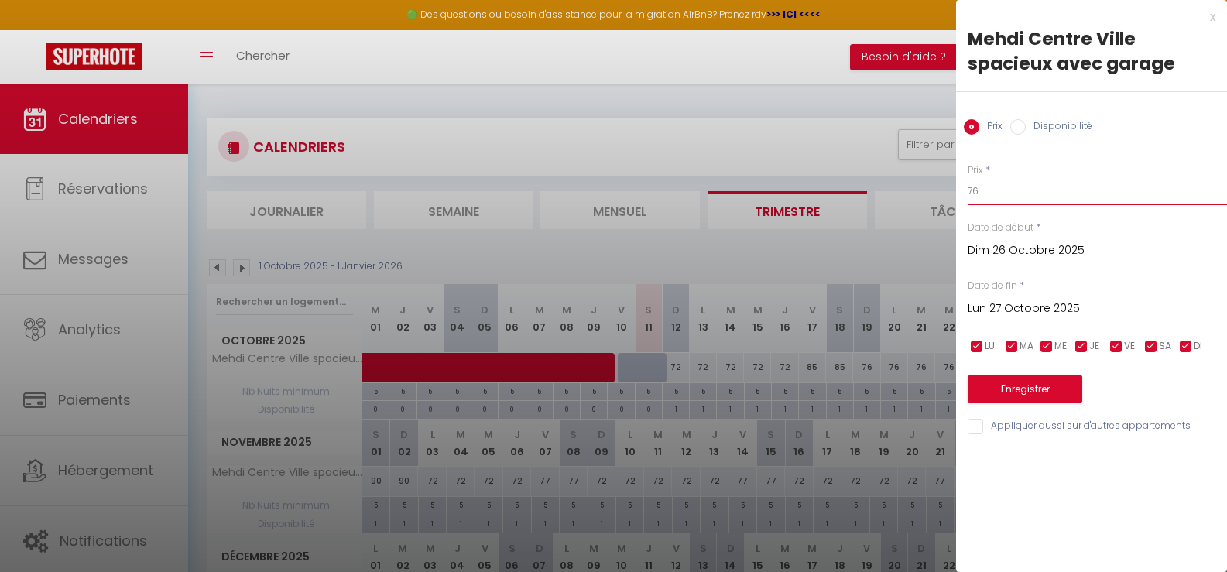
type input "76"
click at [1015, 391] on button "Enregistrer" at bounding box center [1024, 389] width 115 height 28
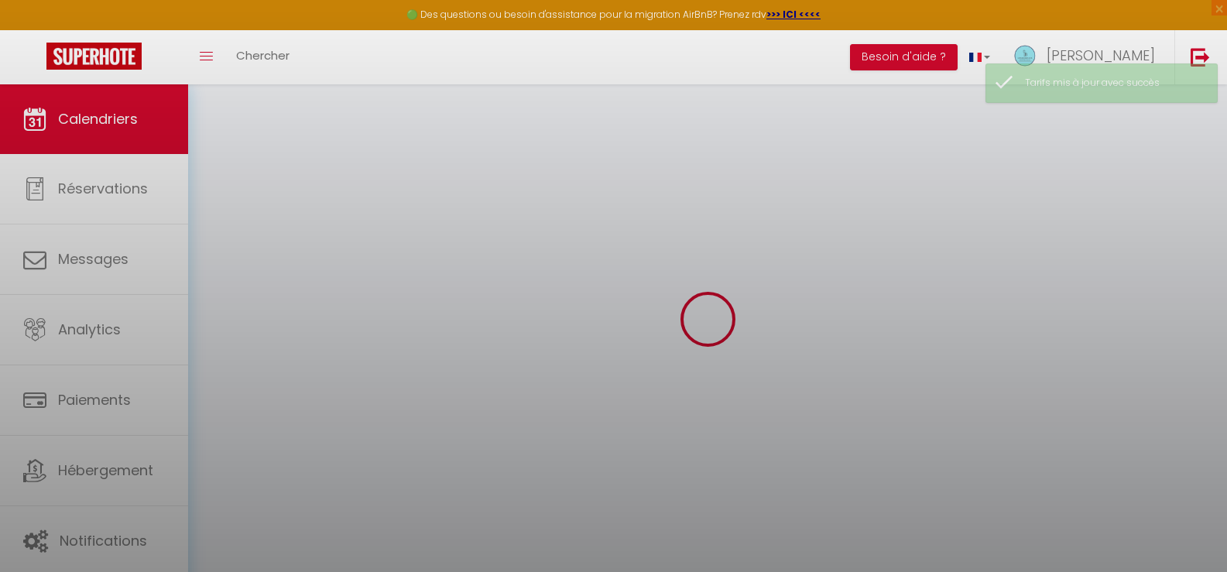
select select "0"
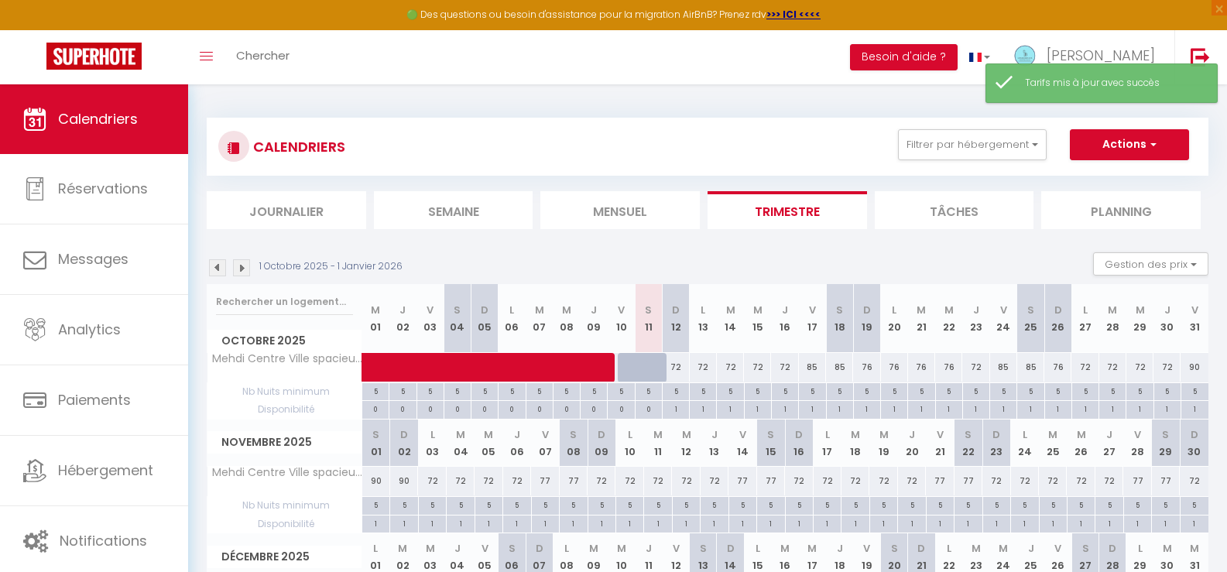
click at [1089, 368] on div "72" at bounding box center [1084, 367] width 27 height 29
type input "72"
type input "Lun 27 Octobre 2025"
type input "Mar 28 Octobre 2025"
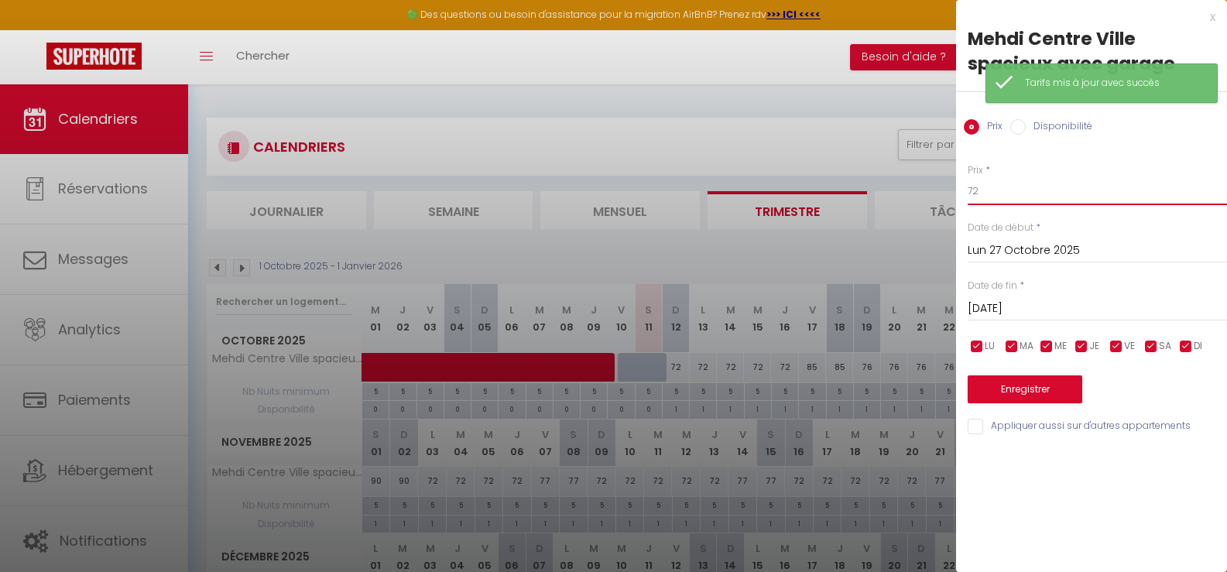
drag, startPoint x: 993, startPoint y: 193, endPoint x: 961, endPoint y: 185, distance: 32.9
click at [961, 185] on div "Prix * 72 Statut * Disponible Indisponible Date de début * Lun 27 Octobre 2025 …" at bounding box center [1091, 290] width 271 height 293
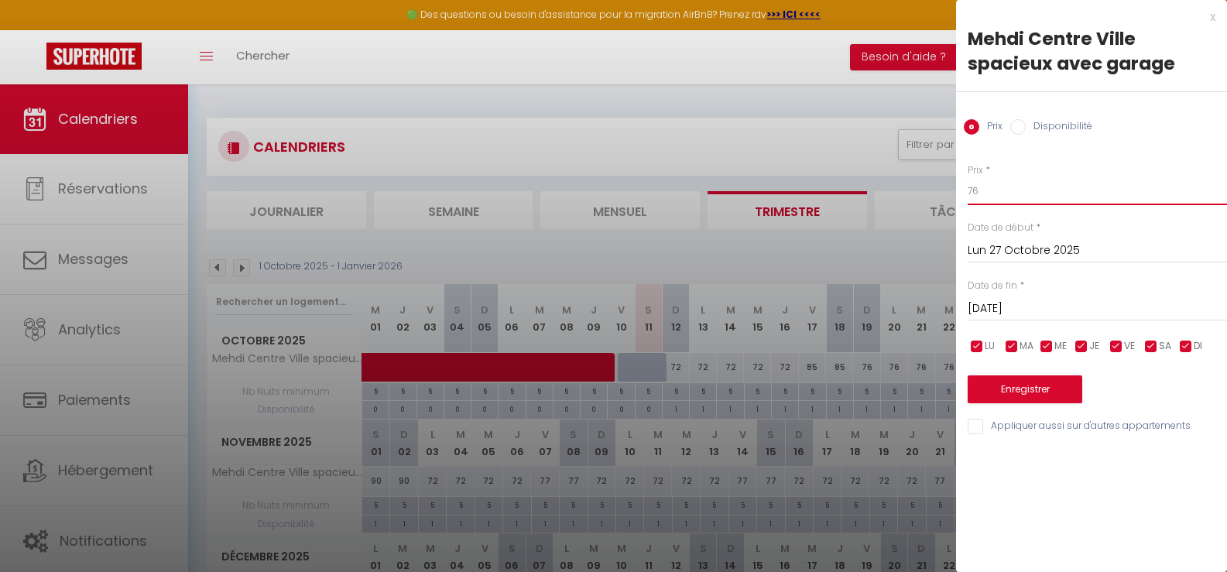
type input "76"
click at [1030, 303] on input "Mar 28 Octobre 2025" at bounding box center [1096, 309] width 259 height 20
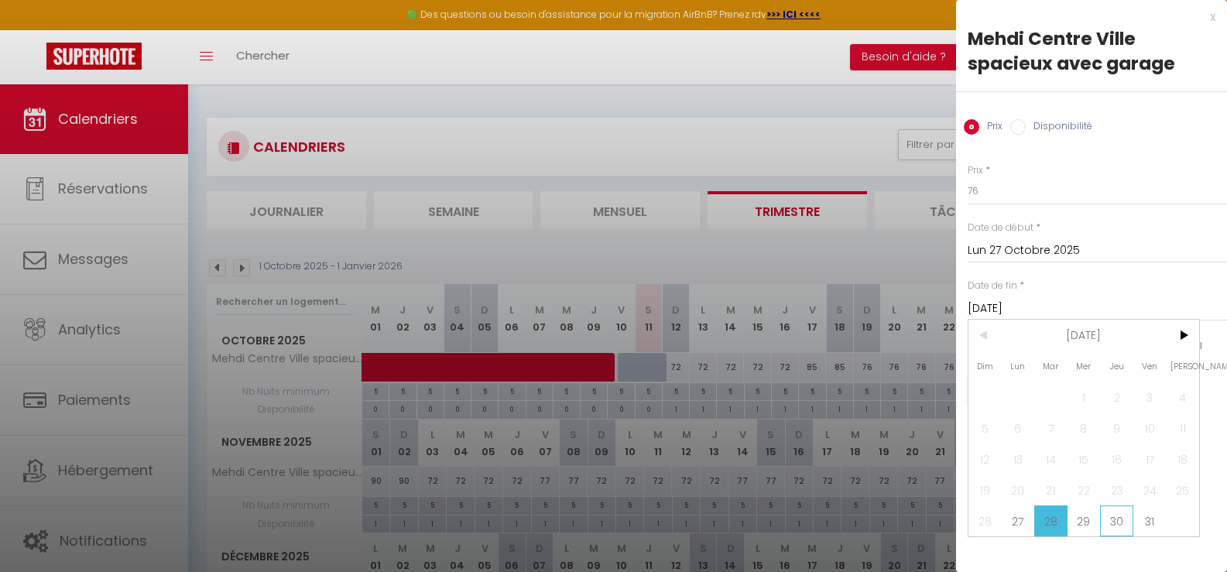
click at [1117, 523] on span "30" at bounding box center [1116, 520] width 33 height 31
type input "Jeu 30 Octobre 2025"
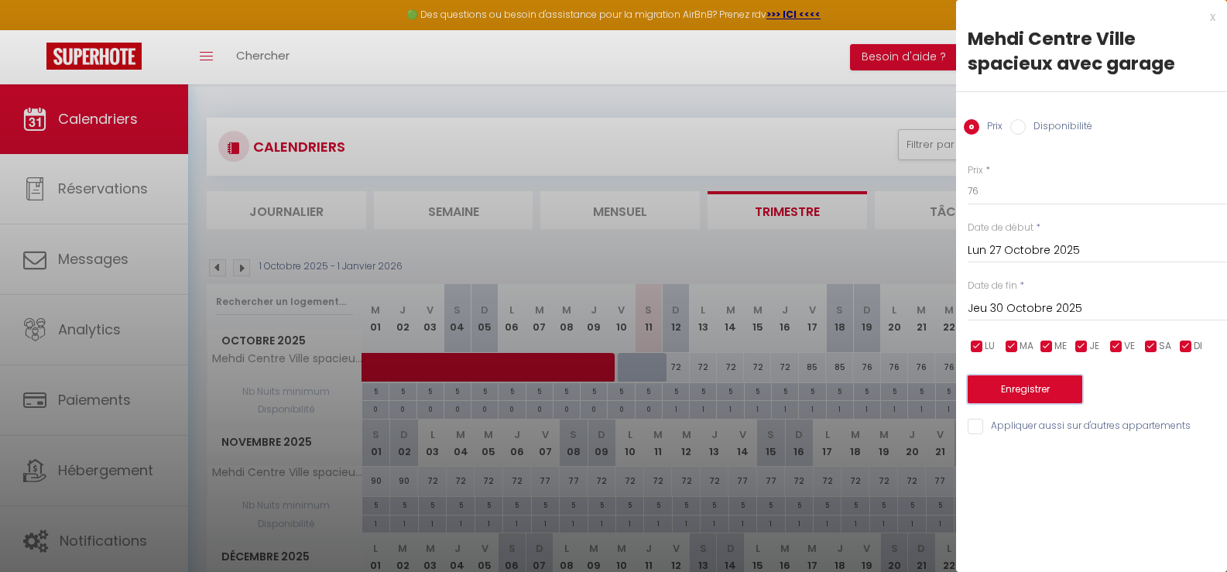
click at [1018, 389] on button "Enregistrer" at bounding box center [1024, 389] width 115 height 28
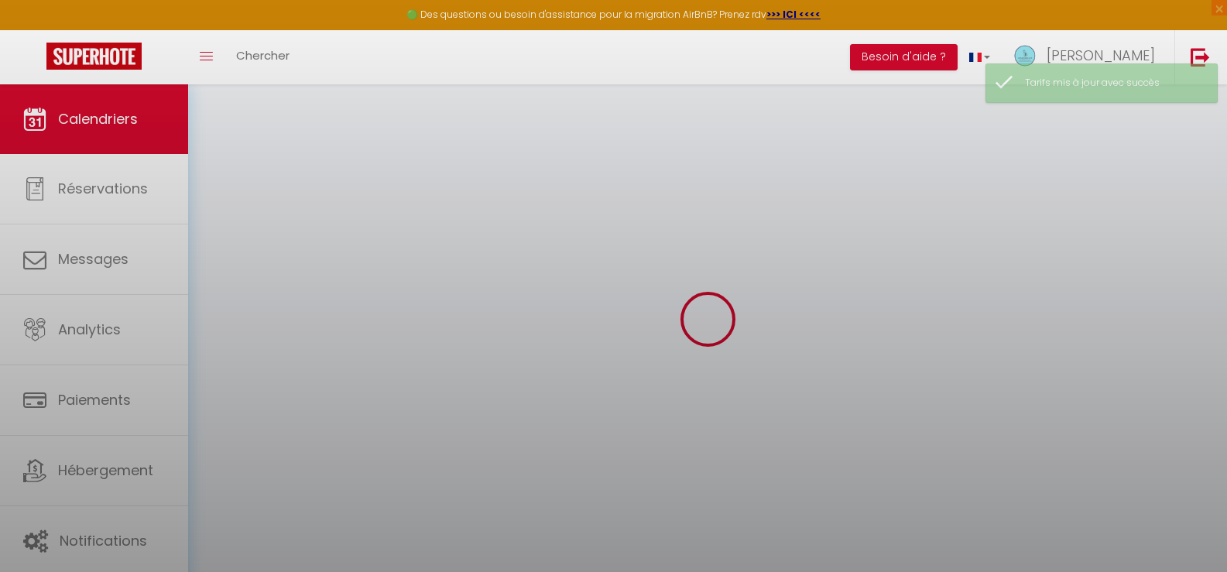
select select "0"
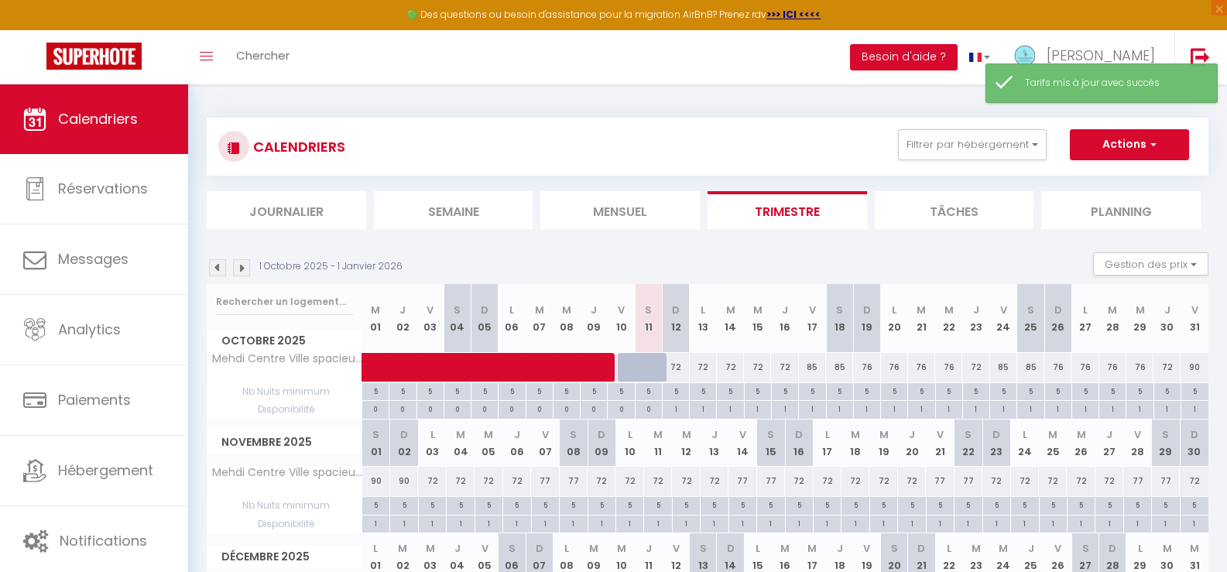
click at [1168, 368] on div "72" at bounding box center [1166, 367] width 27 height 29
type input "72"
type input "Jeu 30 Octobre 2025"
type input "Ven 31 Octobre 2025"
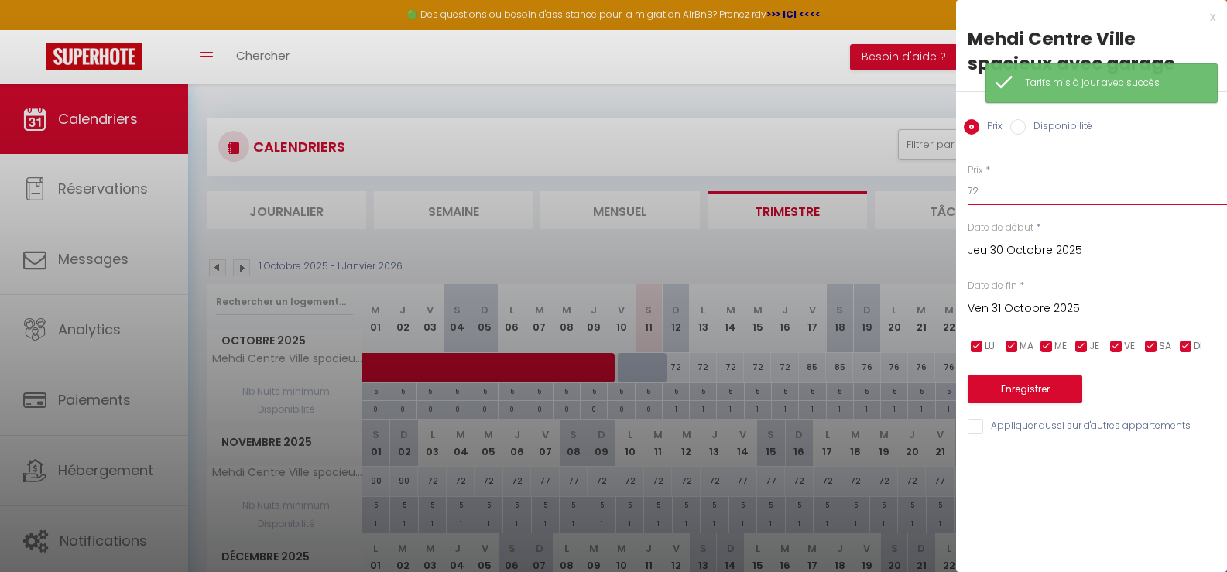
drag, startPoint x: 994, startPoint y: 190, endPoint x: 933, endPoint y: 179, distance: 61.3
click at [933, 179] on body "🟢 Des questions ou besoin d'assistance pour la migration AirBnB? Prenez rdv >>>…" at bounding box center [613, 397] width 1227 height 627
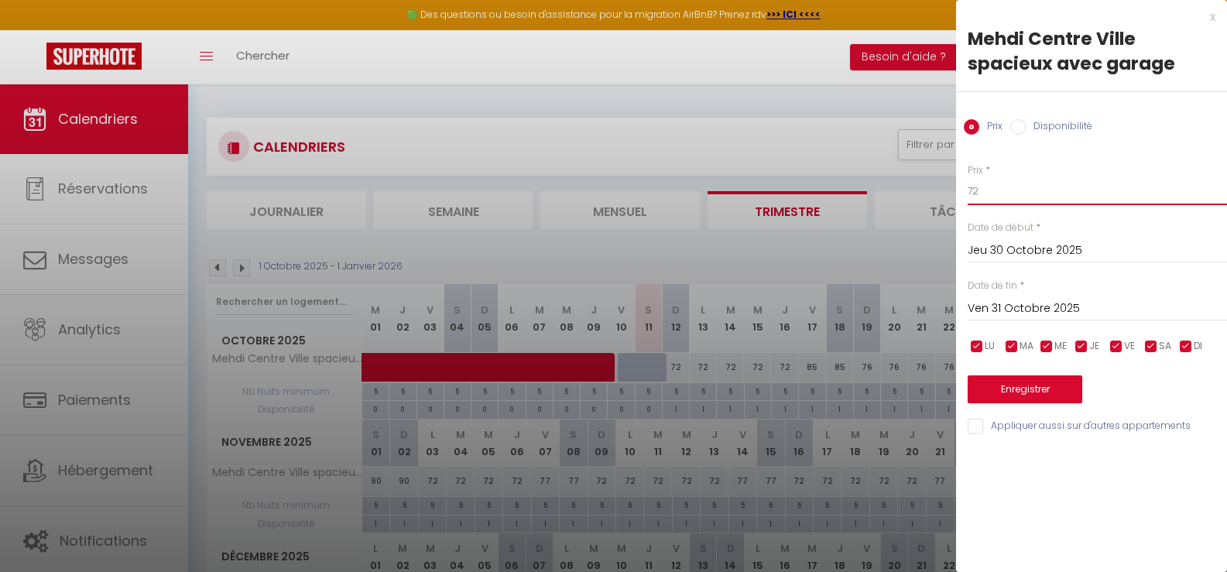
type input "6"
type input "76"
click at [1022, 390] on button "Enregistrer" at bounding box center [1024, 389] width 115 height 28
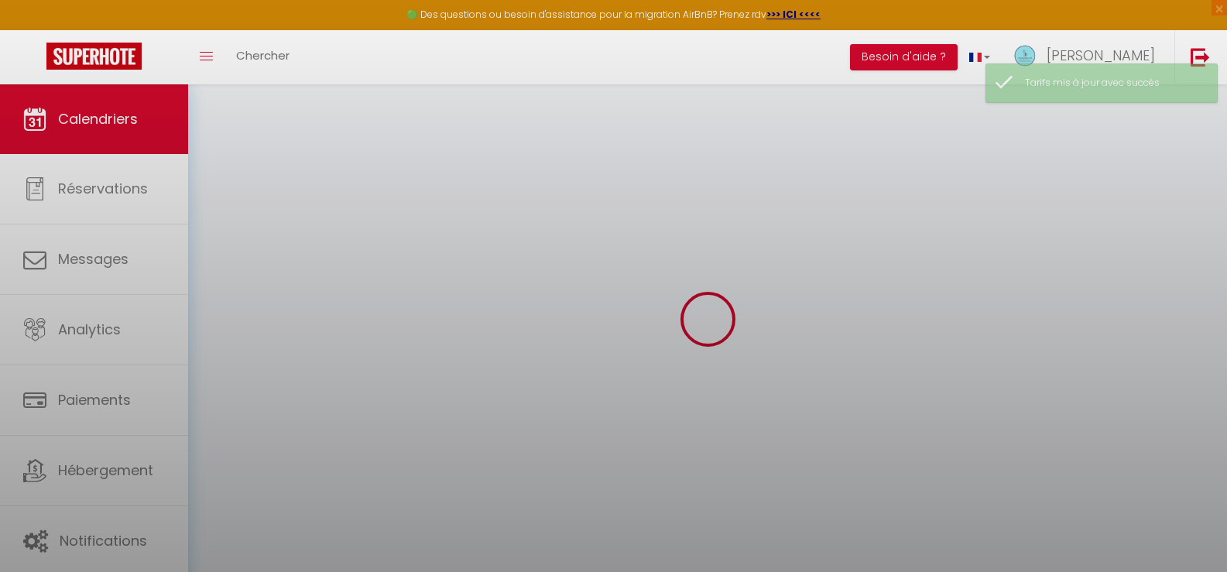
select select "0"
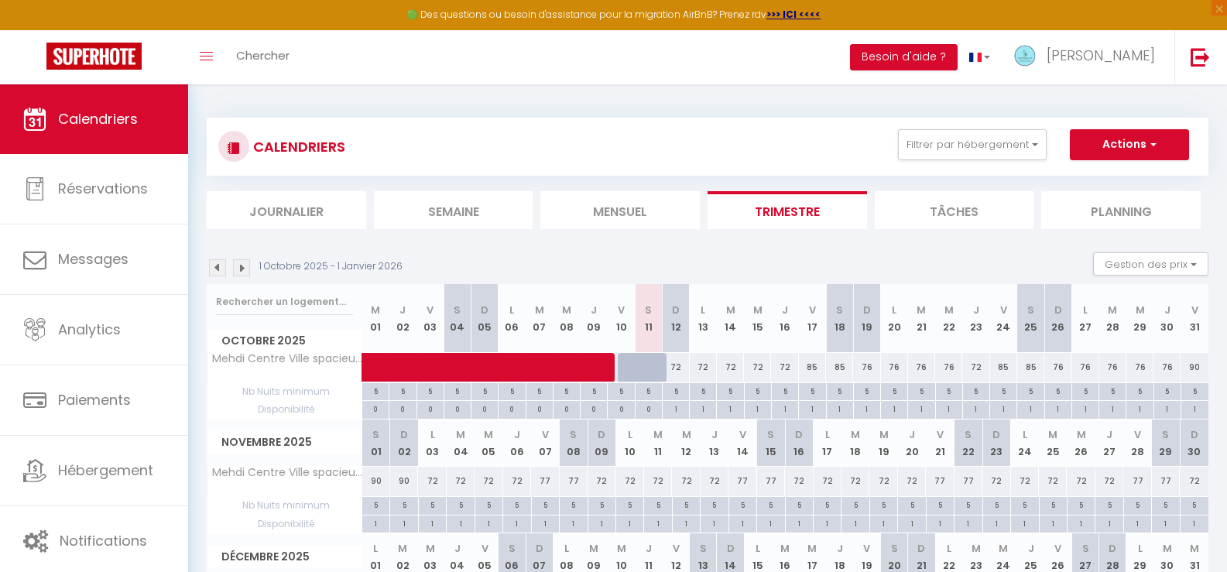
click at [975, 365] on div "72" at bounding box center [975, 367] width 27 height 29
type input "72"
type input "Jeu 23 Octobre 2025"
type input "Ven 24 Octobre 2025"
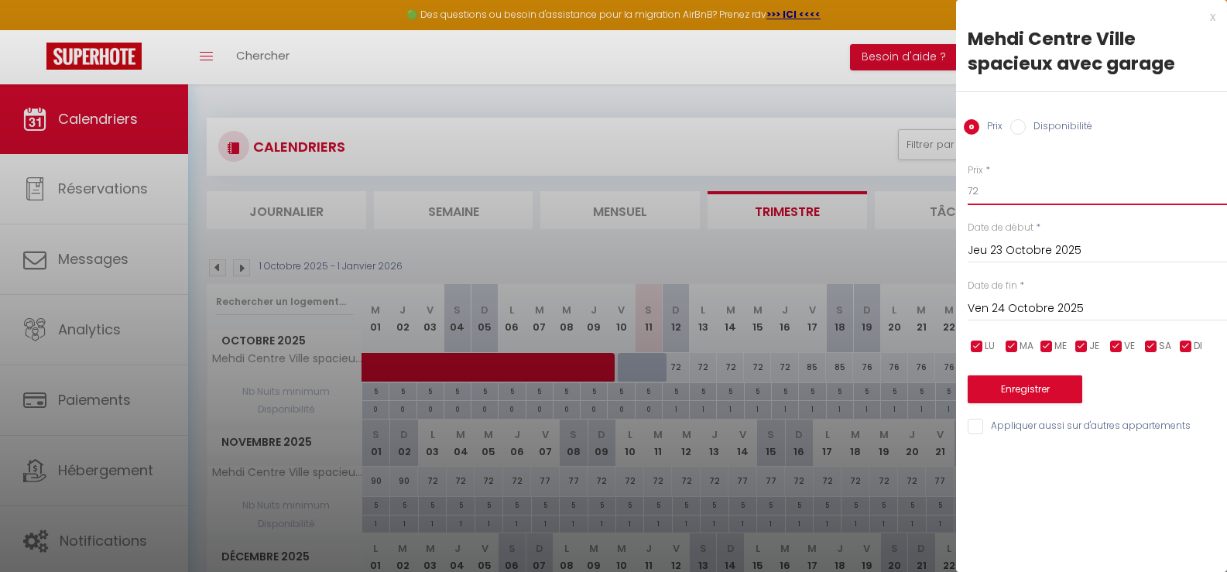
drag, startPoint x: 991, startPoint y: 191, endPoint x: 926, endPoint y: 184, distance: 65.4
click at [926, 184] on body "🟢 Des questions ou besoin d'assistance pour la migration AirBnB? Prenez rdv >>>…" at bounding box center [613, 397] width 1227 height 627
type input "76"
click at [1029, 388] on button "Enregistrer" at bounding box center [1024, 389] width 115 height 28
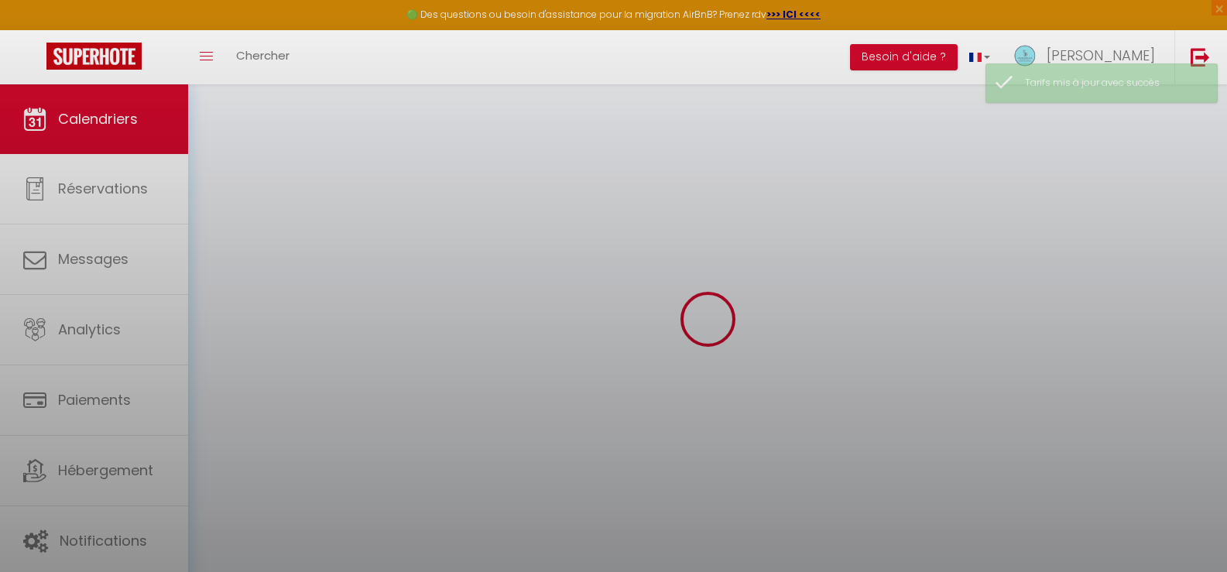
select select "0"
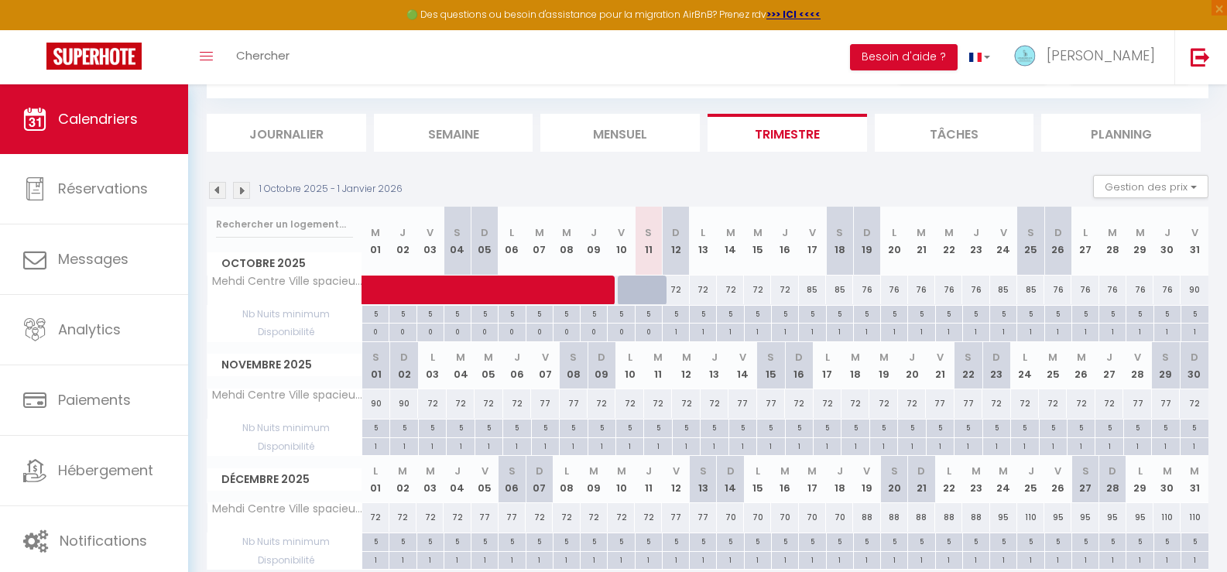
scroll to position [139, 0]
